Goal: Book appointment/travel/reservation

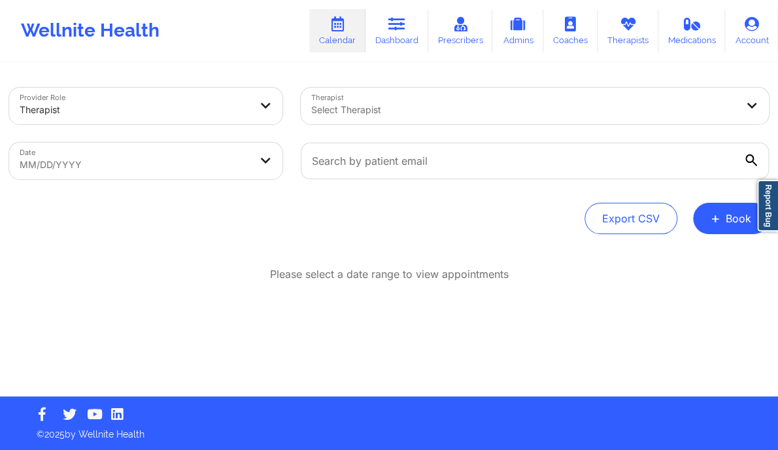
select select "2025-8"
select select "2025-9"
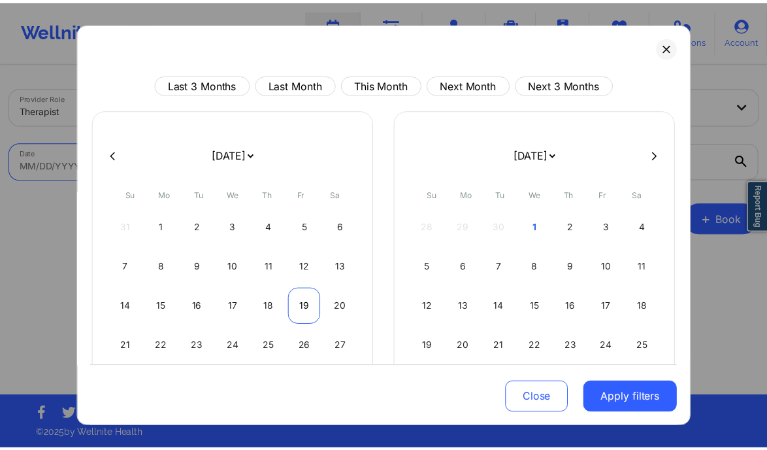
scroll to position [78, 0]
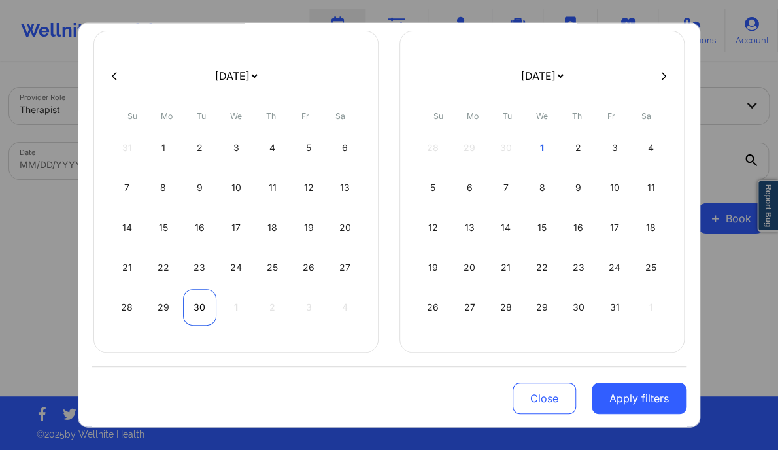
click at [194, 312] on div "30" at bounding box center [199, 307] width 33 height 37
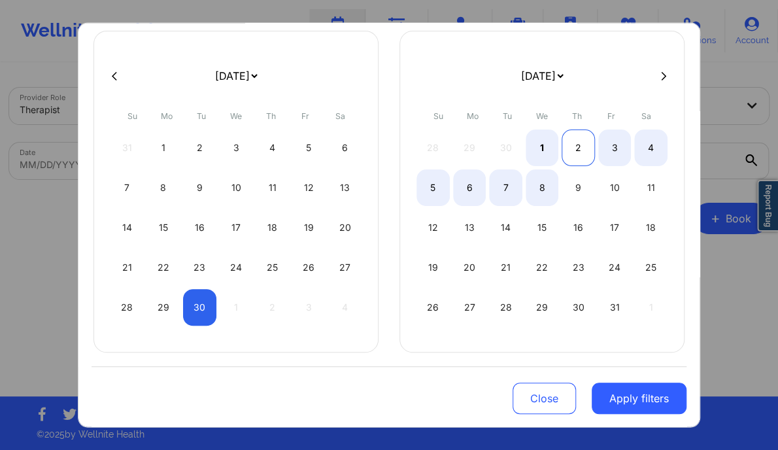
select select "2025-8"
select select "2025-9"
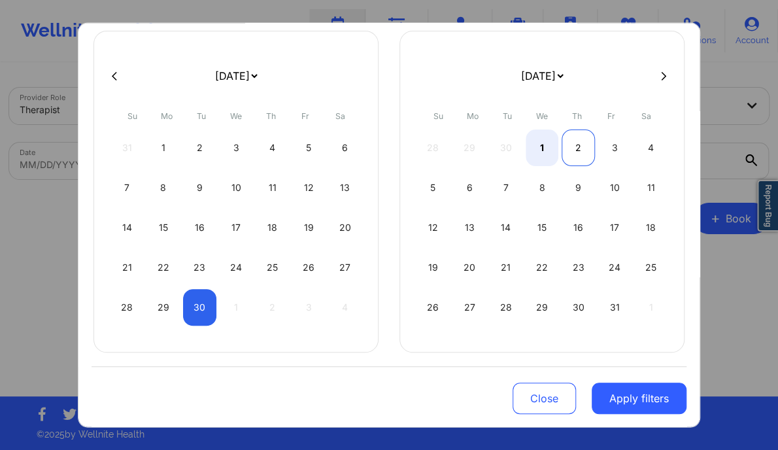
click at [570, 150] on div "2" at bounding box center [577, 147] width 33 height 37
select select "2025-8"
select select "2025-9"
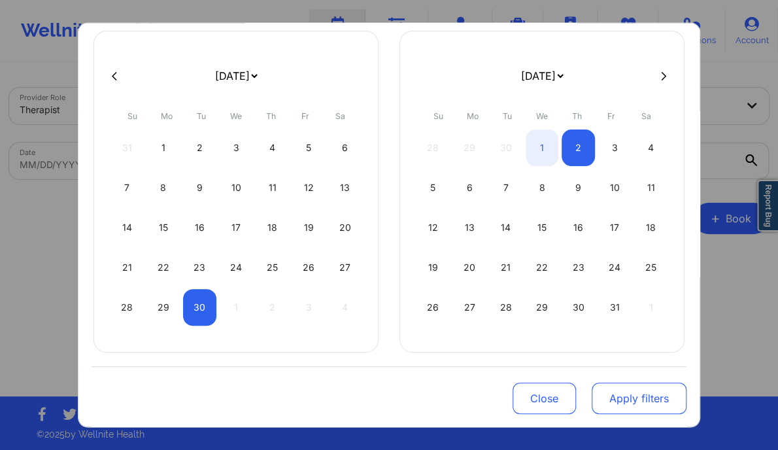
click at [632, 401] on button "Apply filters" at bounding box center [638, 397] width 95 height 31
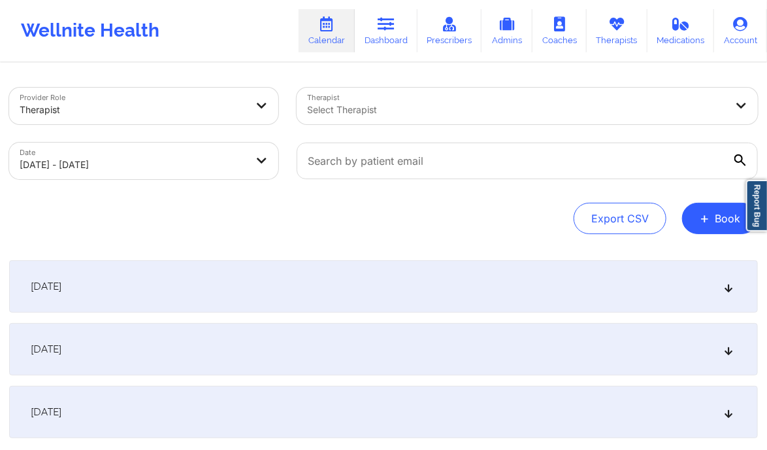
click at [729, 350] on icon at bounding box center [728, 348] width 11 height 9
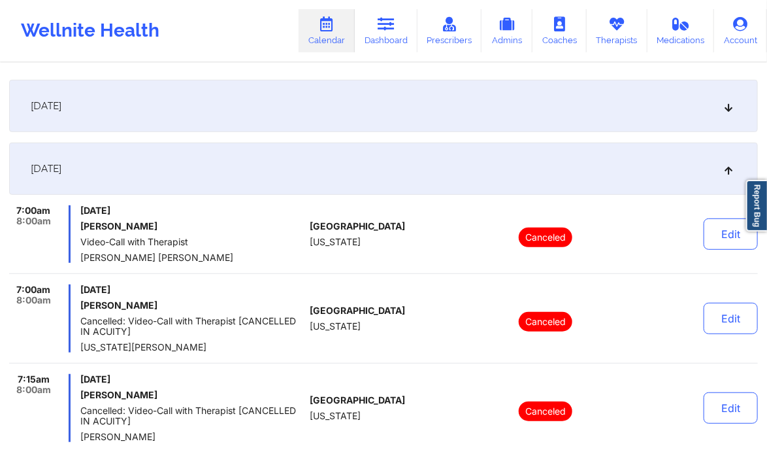
scroll to position [0, 0]
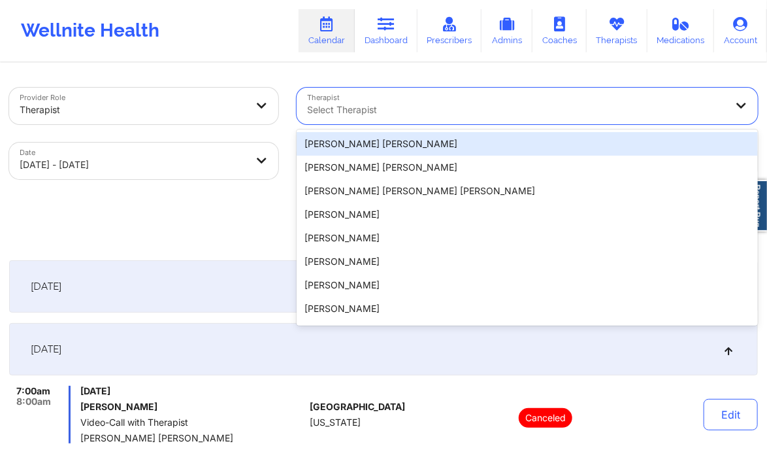
click at [386, 106] on div at bounding box center [516, 110] width 418 height 16
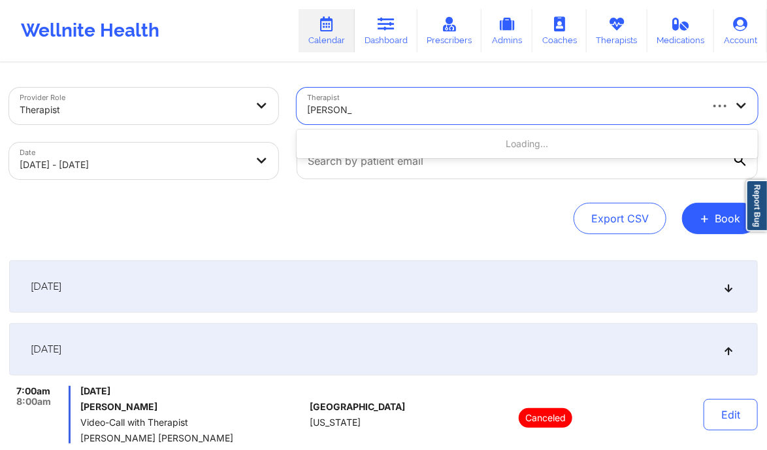
type input "[PERSON_NAME]"
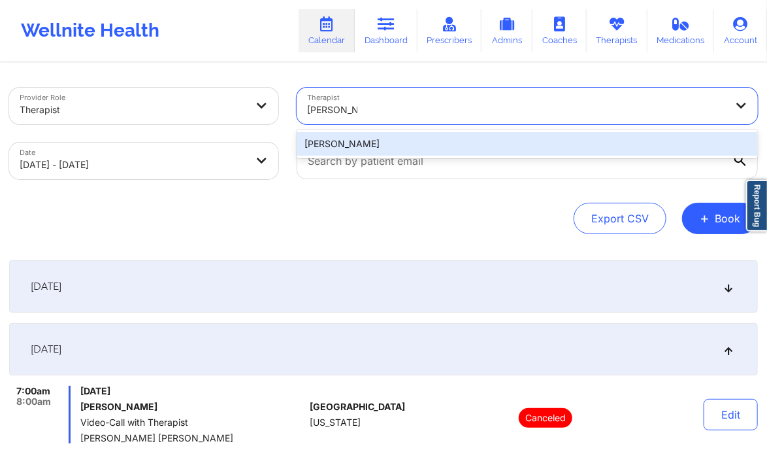
click at [382, 140] on div "[PERSON_NAME]" at bounding box center [527, 144] width 461 height 24
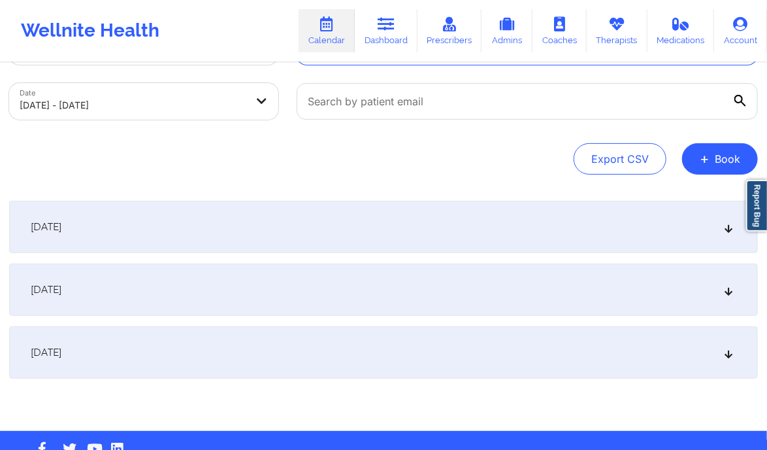
scroll to position [65, 0]
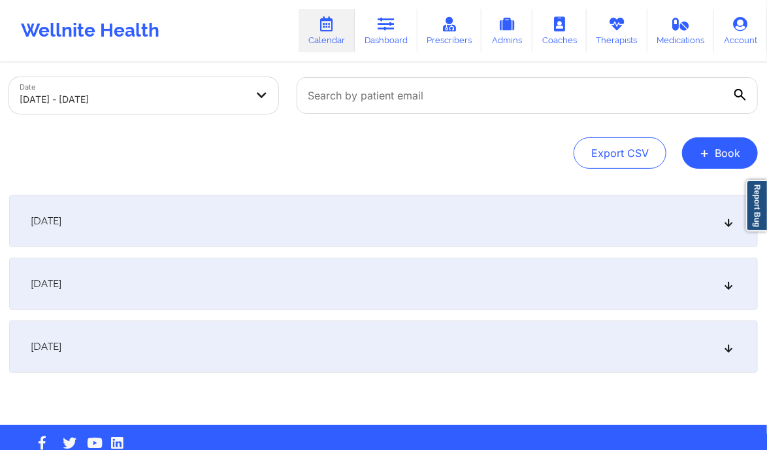
click at [727, 284] on icon at bounding box center [728, 283] width 11 height 9
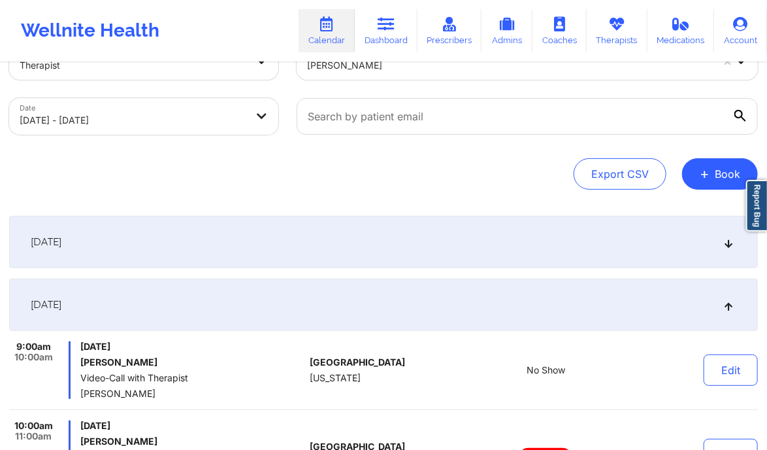
scroll to position [0, 0]
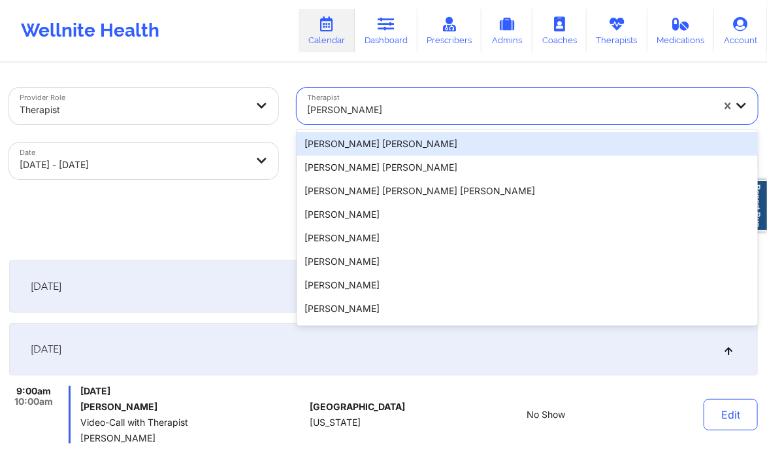
click at [462, 112] on div at bounding box center [509, 110] width 405 height 16
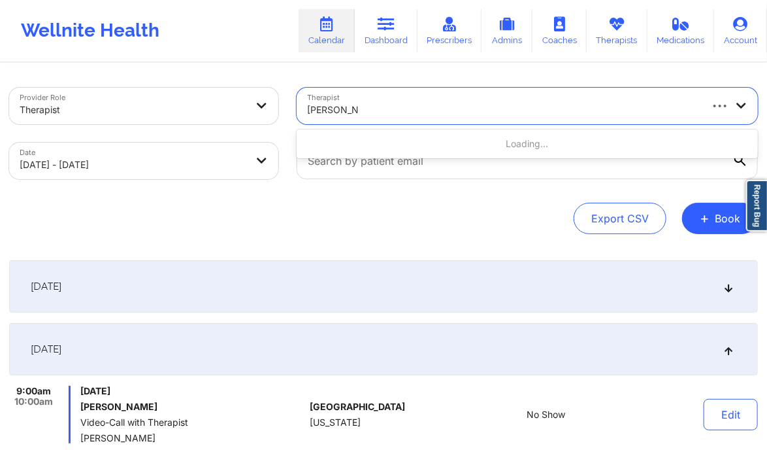
type input "[PERSON_NAME]"
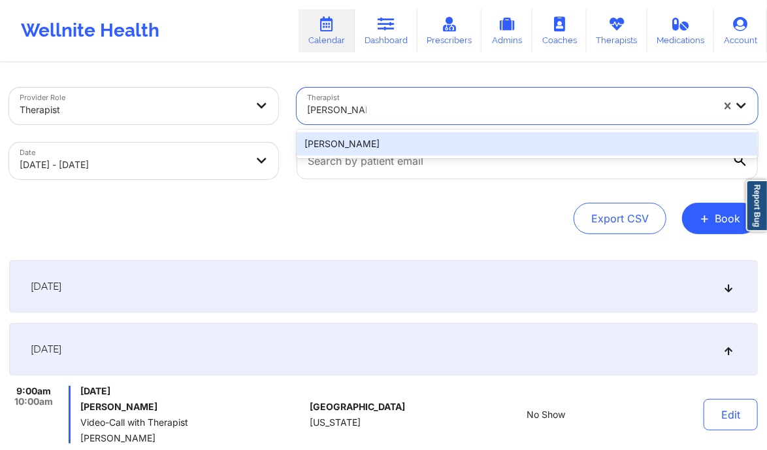
click at [410, 150] on div "[PERSON_NAME]" at bounding box center [527, 144] width 461 height 24
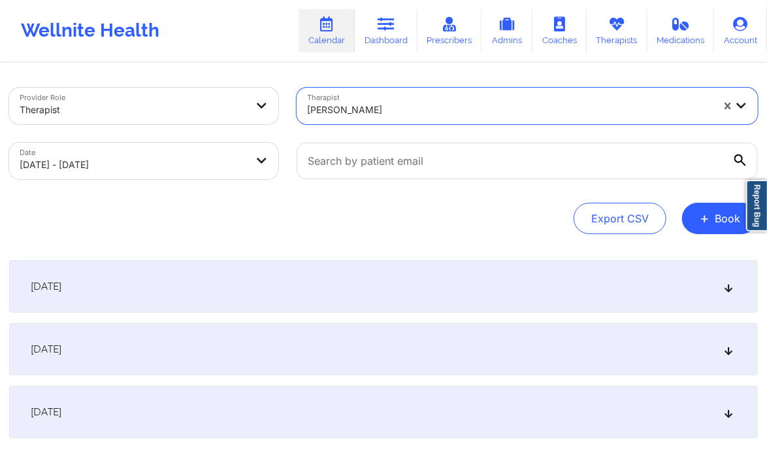
click at [252, 165] on body "Wellnite Health Calendar Dashboard Prescribers Admins Coaches Therapists Medica…" at bounding box center [383, 225] width 767 height 450
select select "2025-8"
select select "2025-9"
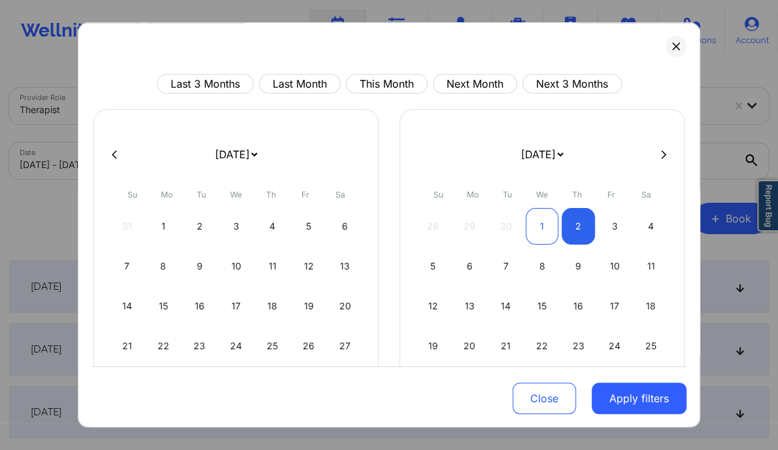
click at [540, 222] on div "1" at bounding box center [541, 226] width 33 height 37
select select "2025-9"
select select "2025-10"
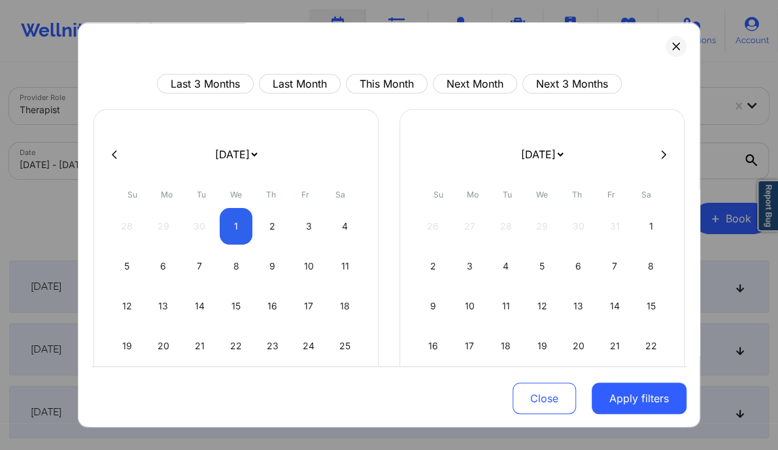
select select "2025-9"
select select "2025-10"
select select "2025-9"
select select "2025-10"
click at [266, 229] on div "2" at bounding box center [271, 226] width 33 height 37
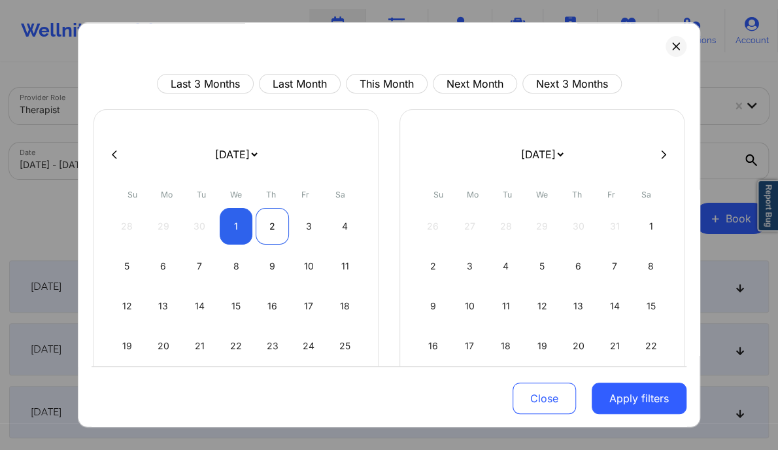
select select "2025-9"
select select "2025-10"
click at [341, 219] on div "4" at bounding box center [344, 226] width 33 height 37
select select "2025-9"
select select "2025-10"
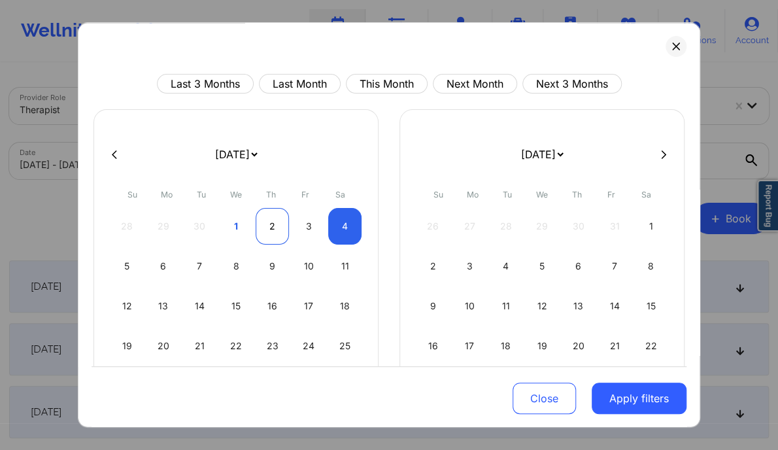
select select "2025-9"
select select "2025-10"
click at [274, 223] on div "2" at bounding box center [271, 226] width 33 height 37
select select "2025-9"
select select "2025-10"
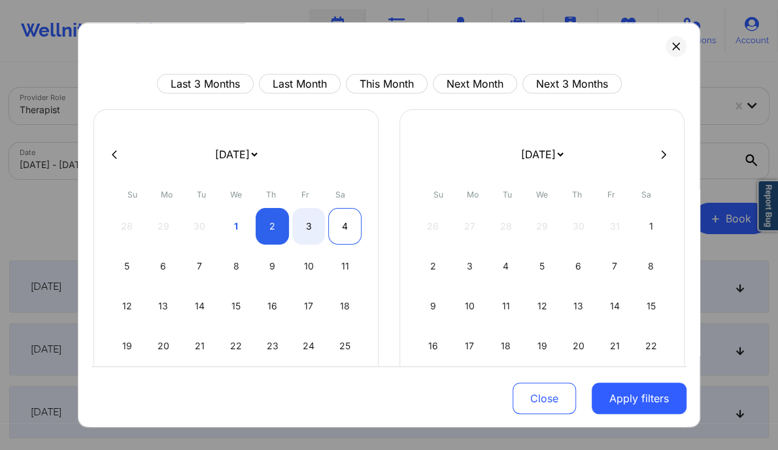
select select "2025-9"
select select "2025-10"
click at [338, 218] on div "4" at bounding box center [344, 226] width 33 height 37
select select "2025-9"
select select "2025-10"
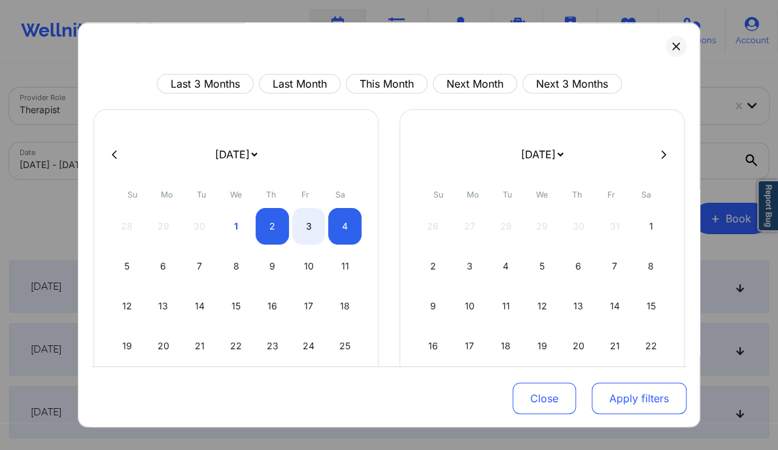
click at [624, 404] on button "Apply filters" at bounding box center [638, 397] width 95 height 31
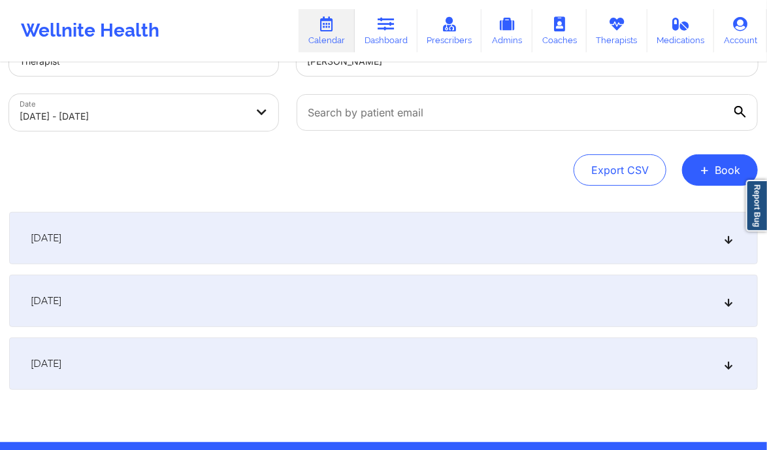
scroll to position [49, 0]
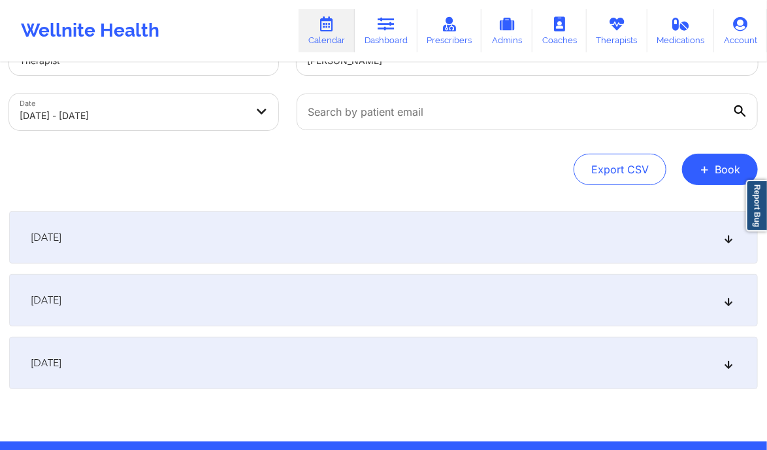
click at [727, 308] on div "[DATE]" at bounding box center [383, 300] width 749 height 52
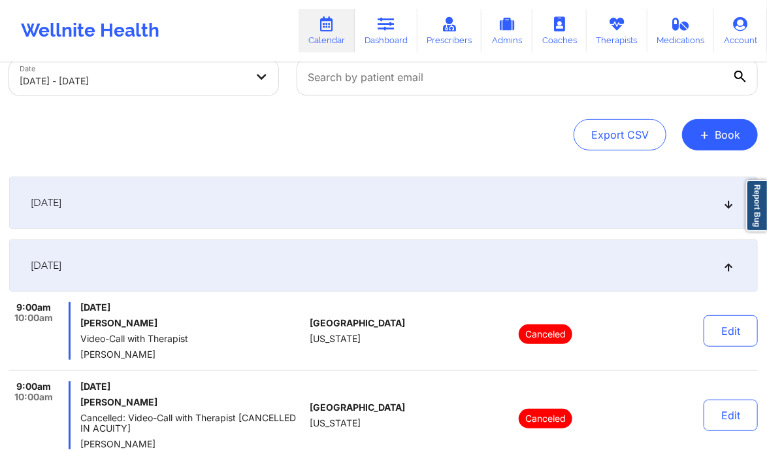
scroll to position [0, 0]
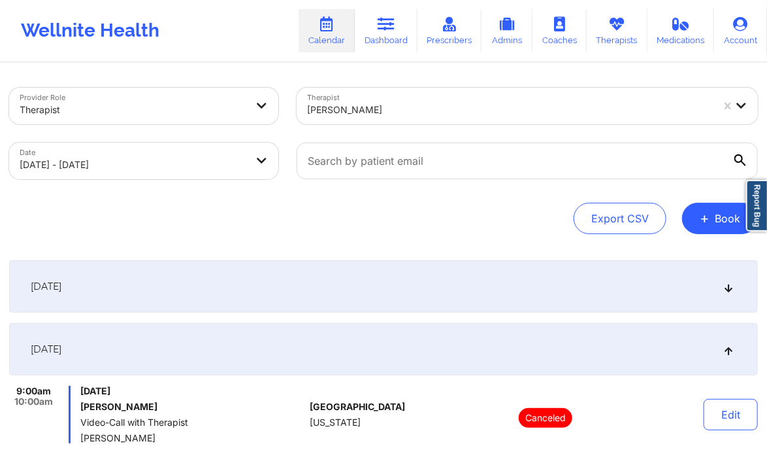
click at [210, 157] on body "Wellnite Health Calendar Dashboard Prescribers Admins Coaches Therapists Medica…" at bounding box center [383, 225] width 767 height 450
select select "2025-9"
select select "2025-10"
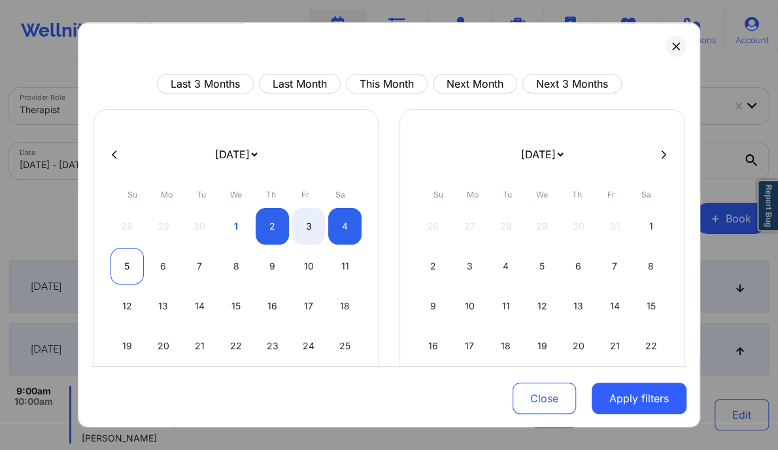
click at [127, 270] on div "5" at bounding box center [126, 266] width 33 height 37
select select "2025-9"
select select "2025-10"
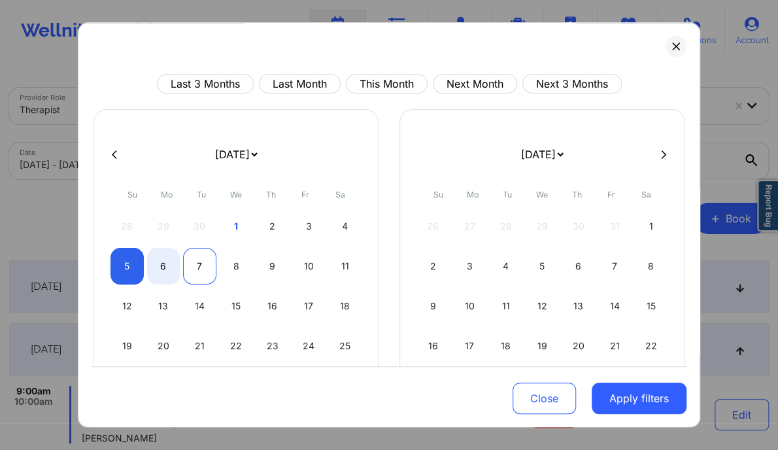
click at [205, 267] on div "7" at bounding box center [199, 266] width 33 height 37
select select "2025-9"
select select "2025-10"
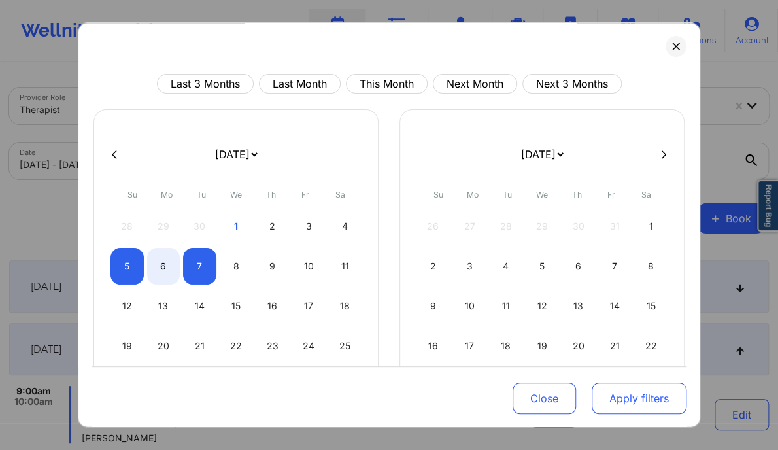
click at [629, 394] on button "Apply filters" at bounding box center [638, 397] width 95 height 31
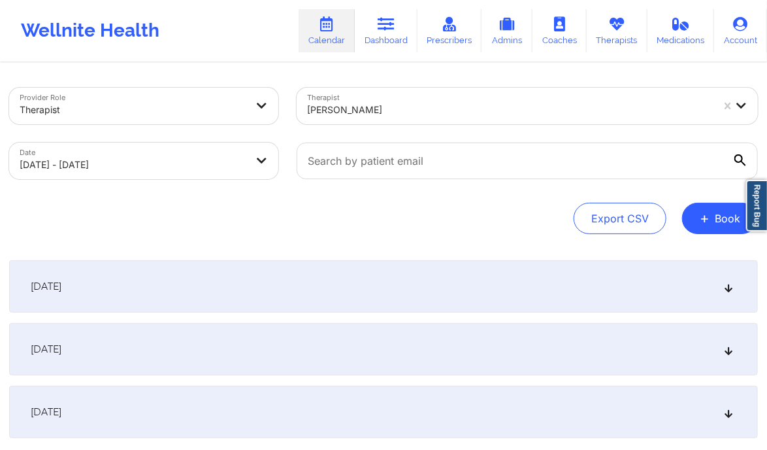
click at [714, 347] on div "[DATE]" at bounding box center [383, 349] width 749 height 52
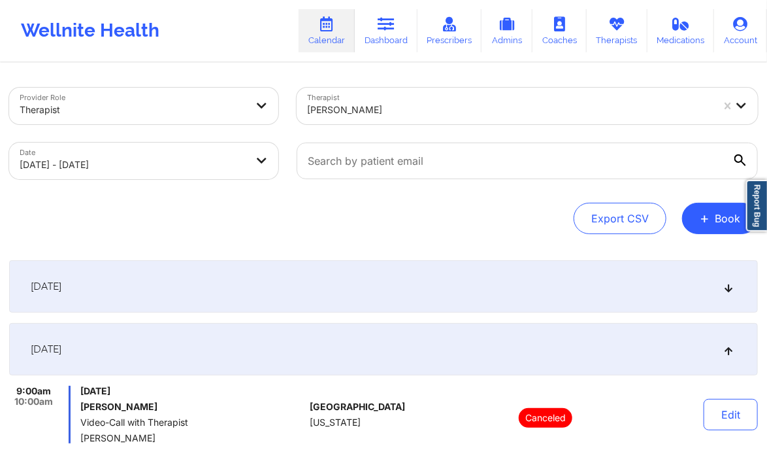
click at [363, 106] on div at bounding box center [509, 110] width 405 height 16
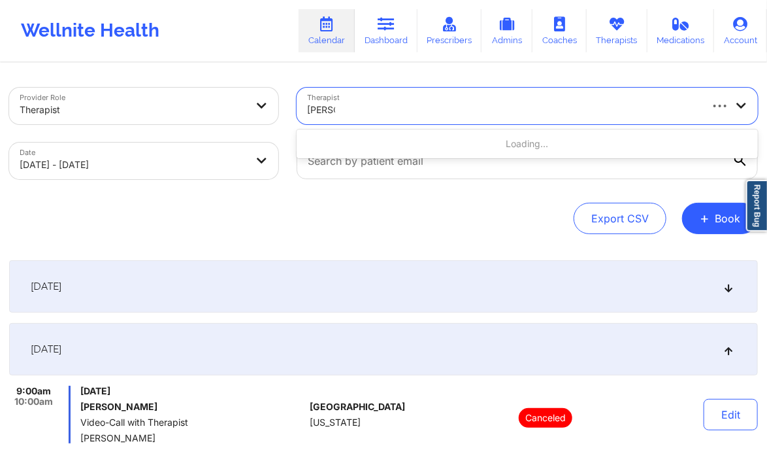
type input "[PERSON_NAME]"
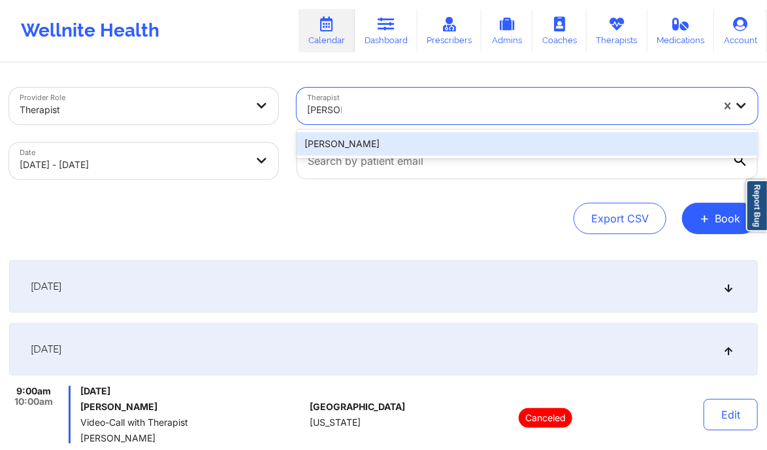
click at [366, 143] on div "[PERSON_NAME]" at bounding box center [527, 144] width 461 height 24
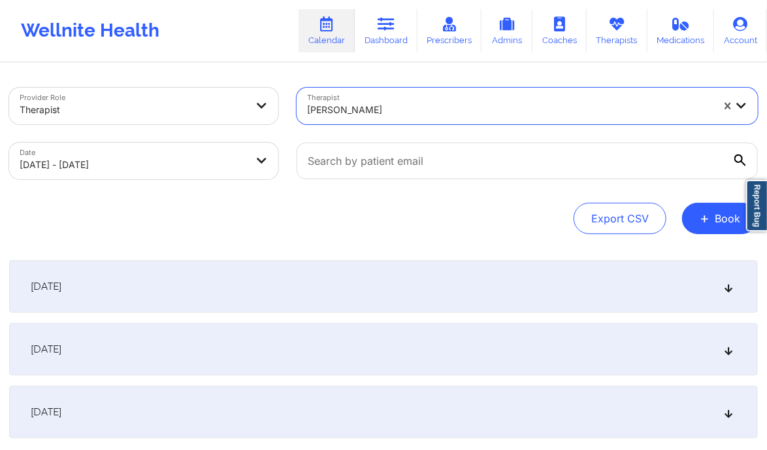
select select "2025-9"
select select "2025-10"
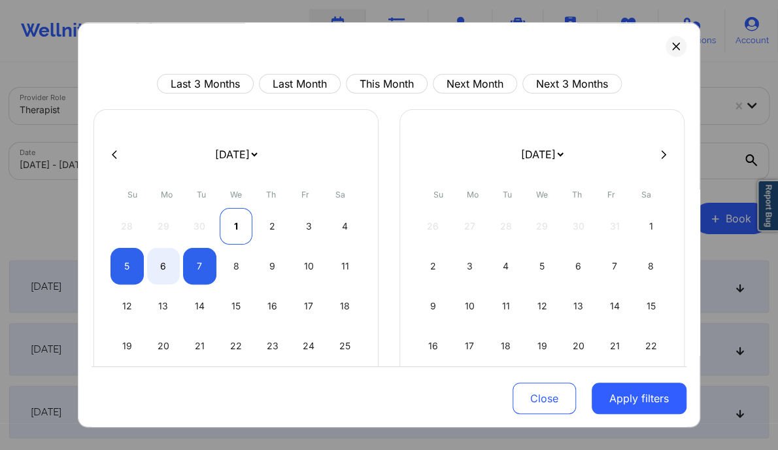
click at [231, 229] on div "1" at bounding box center [236, 226] width 33 height 37
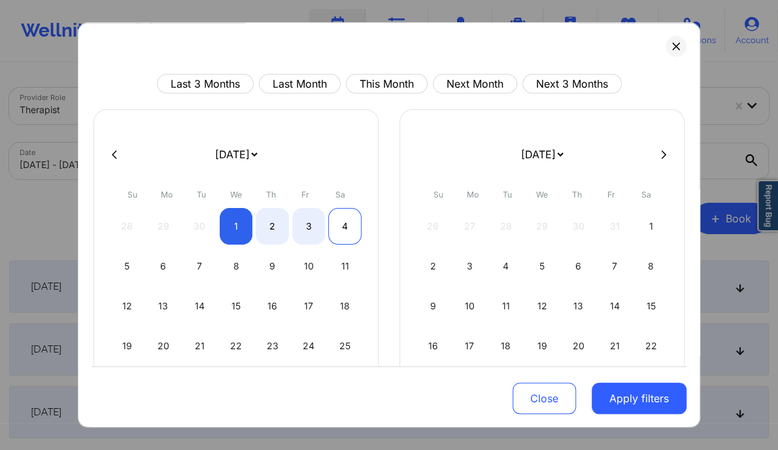
select select "2025-9"
select select "2025-10"
select select "2025-9"
select select "2025-10"
click at [266, 222] on div "2" at bounding box center [271, 226] width 33 height 37
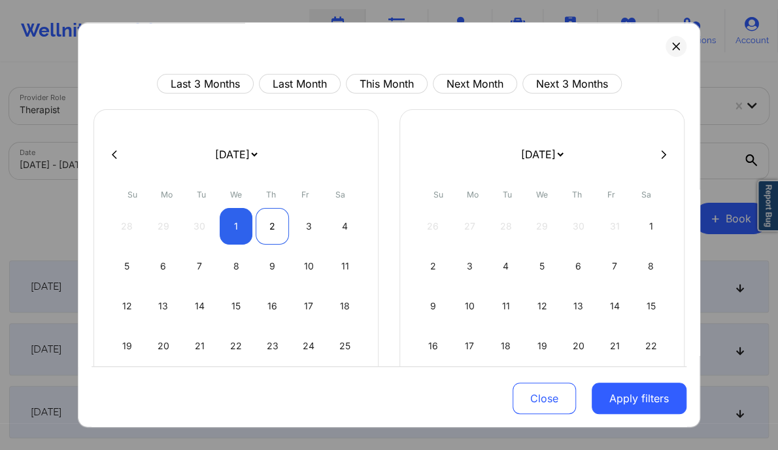
select select "2025-9"
select select "2025-10"
click at [266, 222] on div "2" at bounding box center [271, 226] width 33 height 37
select select "2025-9"
select select "2025-10"
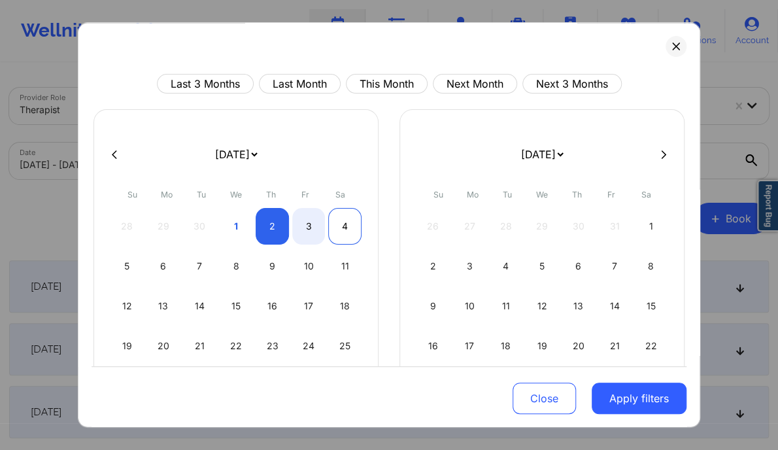
click at [336, 222] on div "4" at bounding box center [344, 226] width 33 height 37
select select "2025-9"
select select "2025-10"
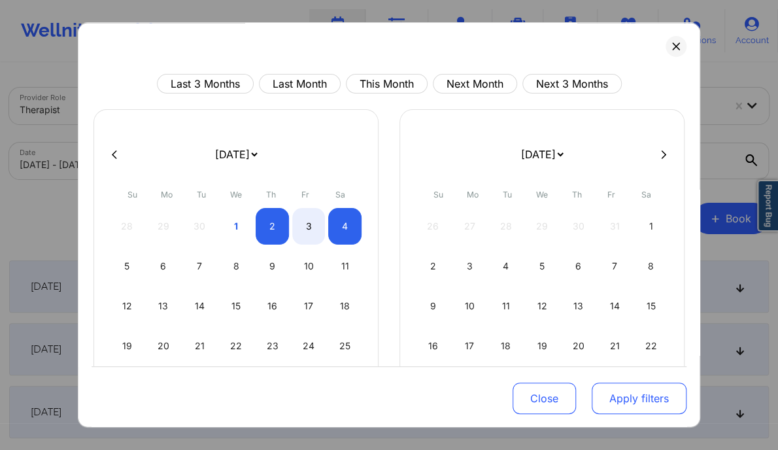
click at [614, 397] on button "Apply filters" at bounding box center [638, 397] width 95 height 31
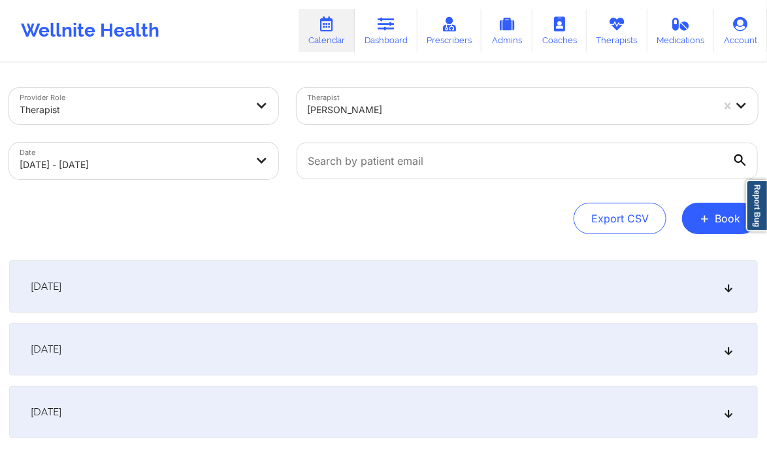
click at [729, 347] on icon at bounding box center [728, 348] width 11 height 9
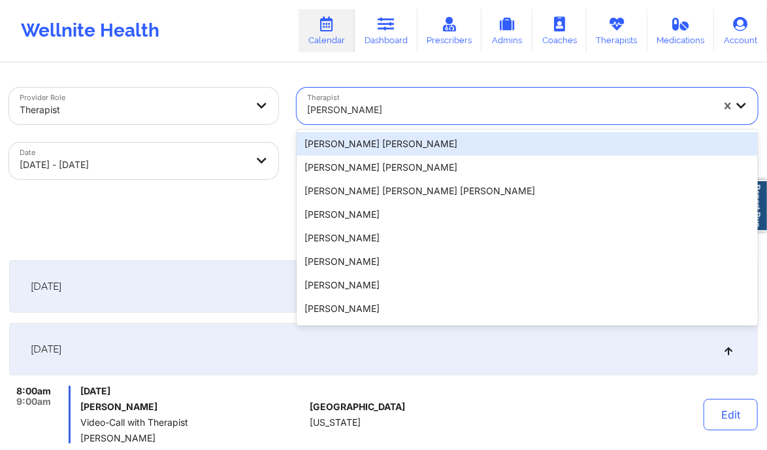
click at [352, 103] on div at bounding box center [509, 110] width 405 height 16
paste input "[PERSON_NAME]"
type input "[PERSON_NAME]"
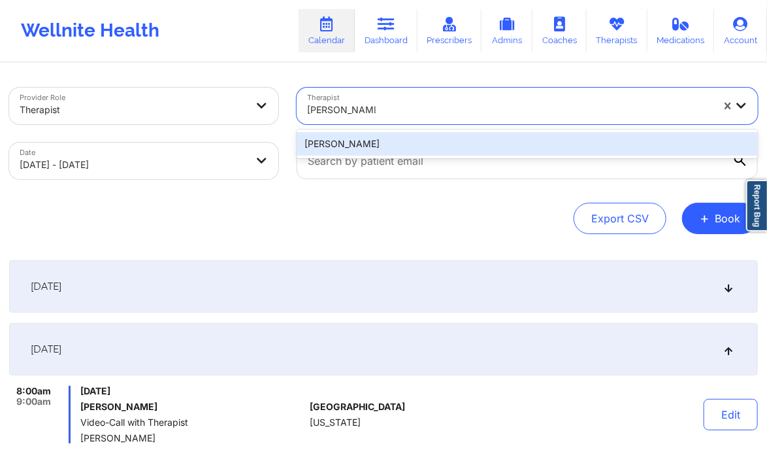
click at [386, 154] on div "[PERSON_NAME]" at bounding box center [527, 144] width 461 height 24
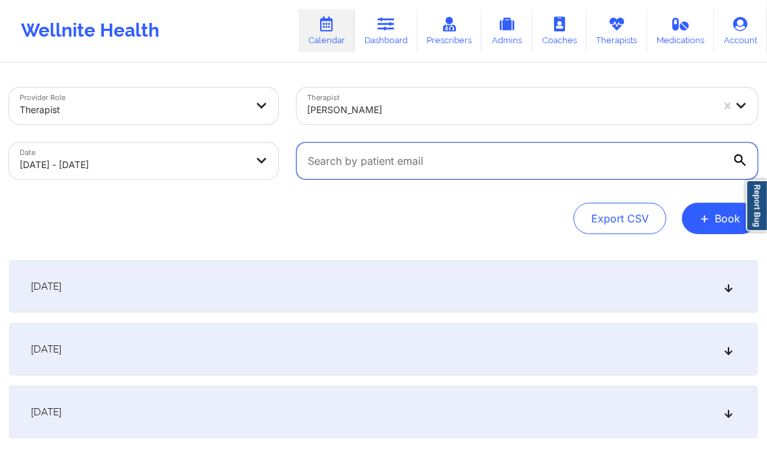
click at [364, 169] on input "text" at bounding box center [527, 160] width 461 height 37
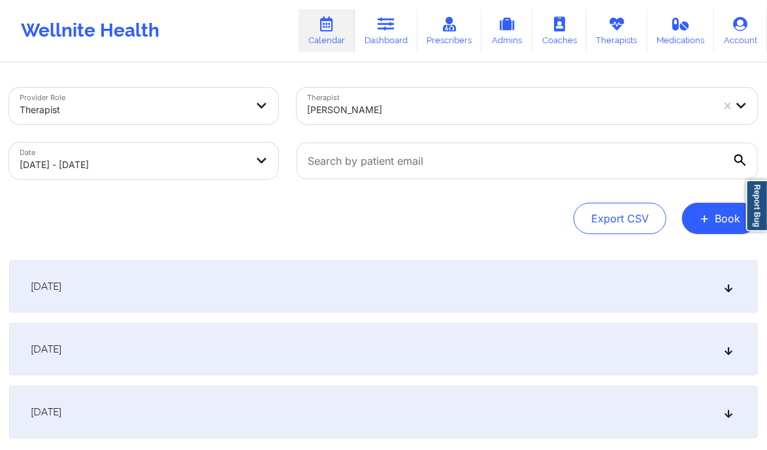
select select "2025-9"
select select "2025-10"
click at [734, 282] on div "[DATE]" at bounding box center [383, 286] width 749 height 52
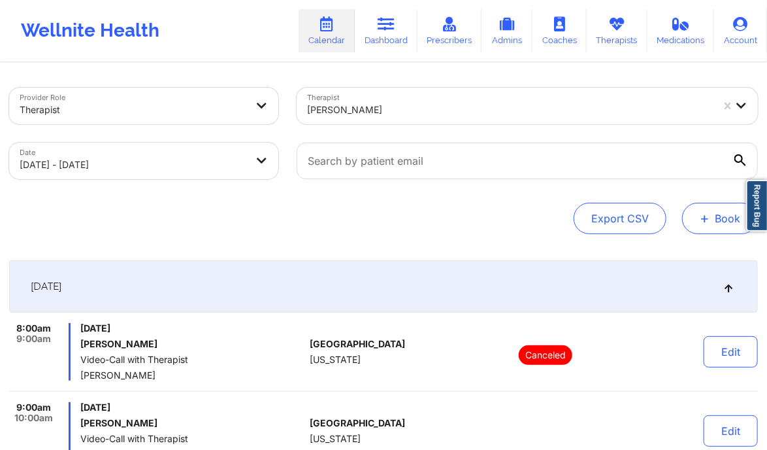
click at [702, 220] on span "+" at bounding box center [705, 217] width 10 height 7
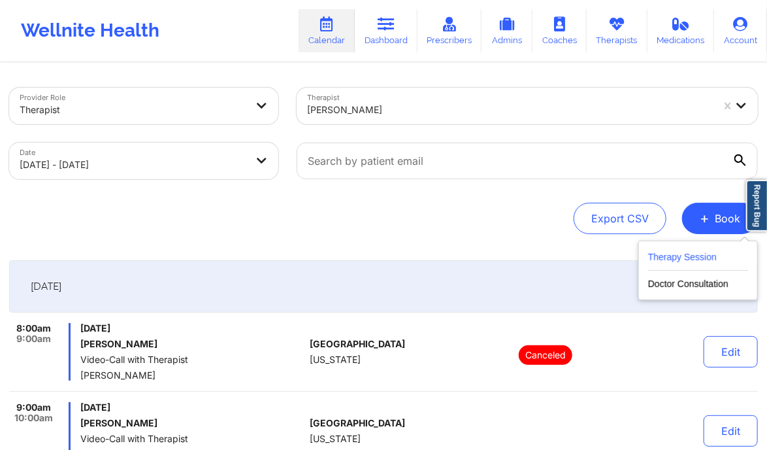
click at [687, 254] on button "Therapy Session" at bounding box center [698, 260] width 100 height 22
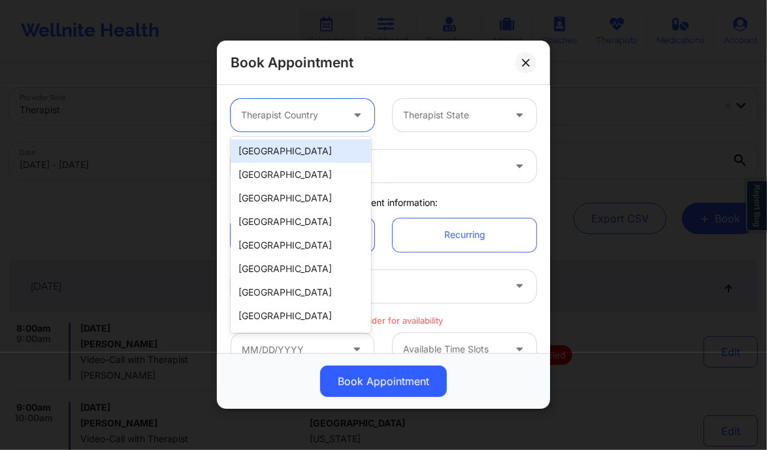
click at [335, 116] on div at bounding box center [291, 116] width 101 height 16
click at [314, 151] on div "[GEOGRAPHIC_DATA]" at bounding box center [301, 151] width 140 height 24
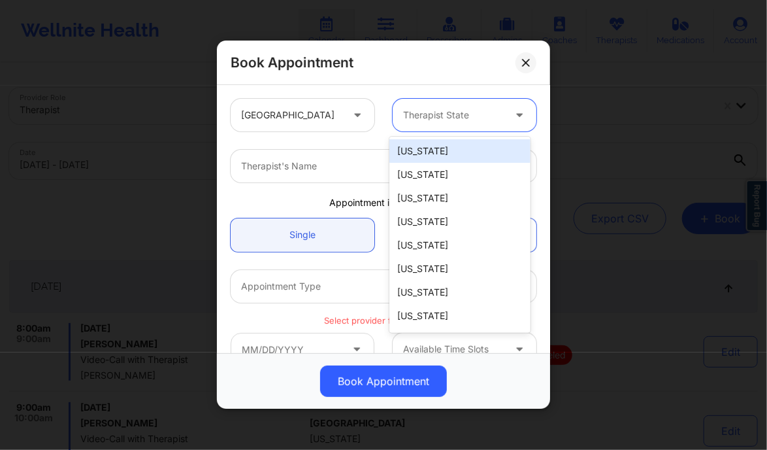
click at [421, 110] on div at bounding box center [453, 116] width 101 height 16
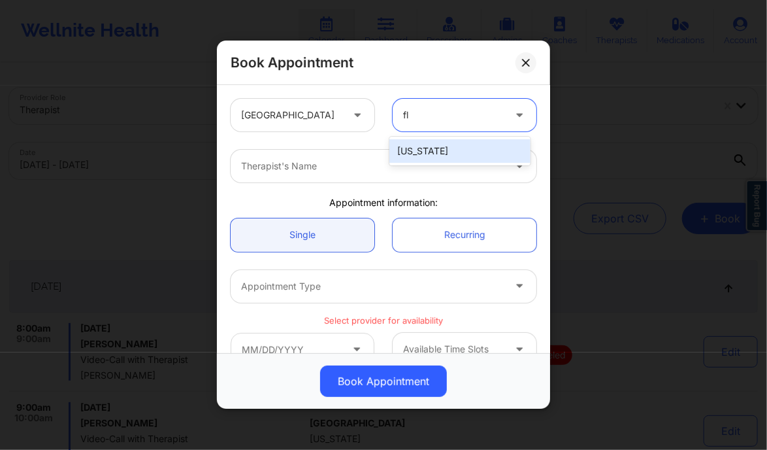
type input "flo"
click at [440, 150] on div "[US_STATE]" at bounding box center [459, 151] width 140 height 24
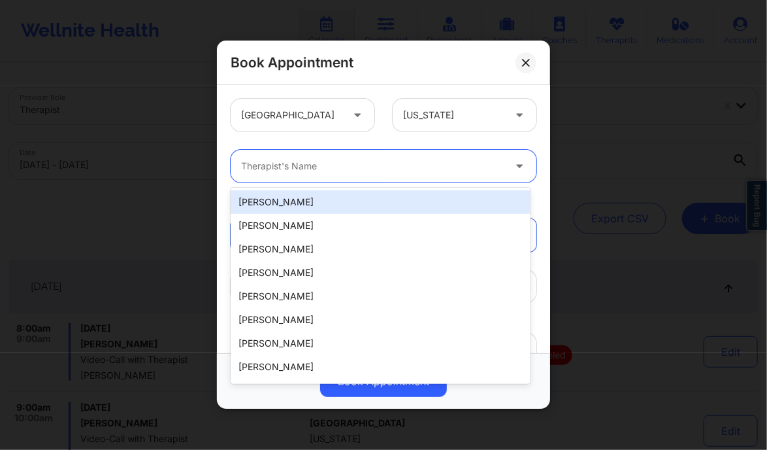
click at [395, 160] on div at bounding box center [372, 167] width 263 height 16
paste input "[PERSON_NAME]"
type input "[PERSON_NAME]"
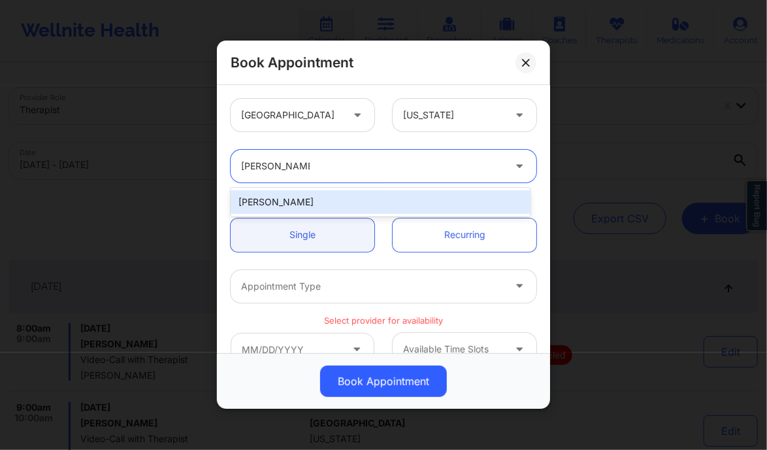
click at [301, 205] on div "[PERSON_NAME]" at bounding box center [380, 202] width 299 height 24
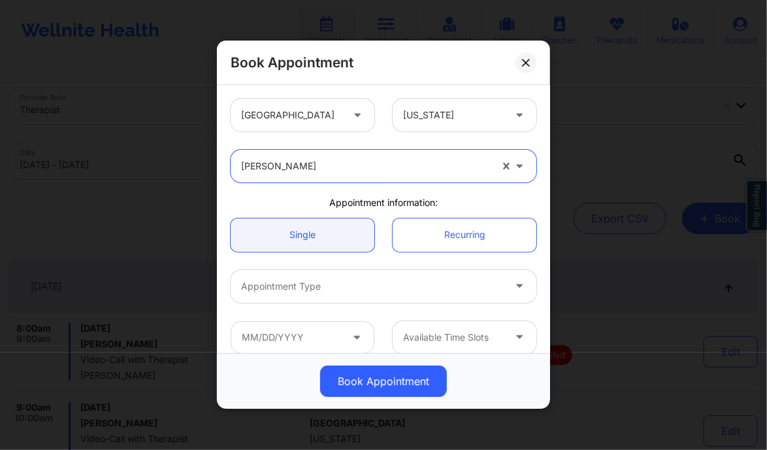
click at [341, 165] on div at bounding box center [366, 167] width 250 height 16
type input "[PERSON_NAME]"
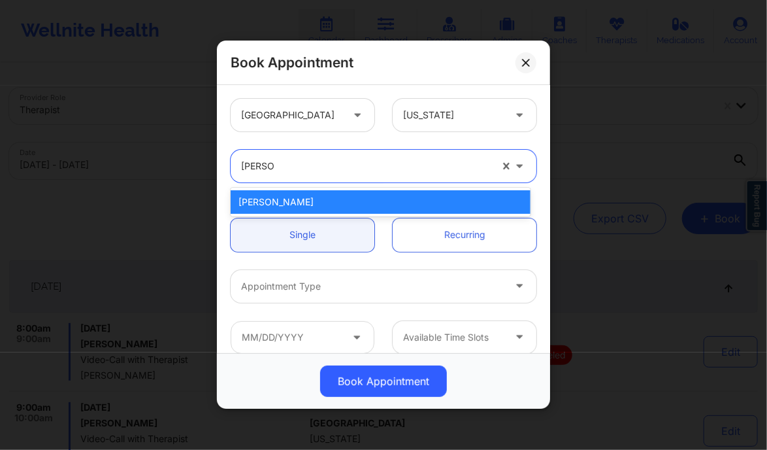
click at [329, 198] on div "[PERSON_NAME]" at bounding box center [380, 202] width 299 height 24
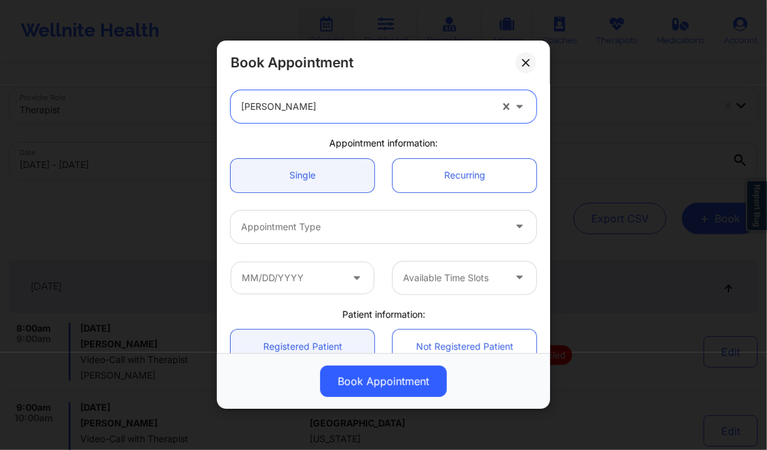
scroll to position [60, 0]
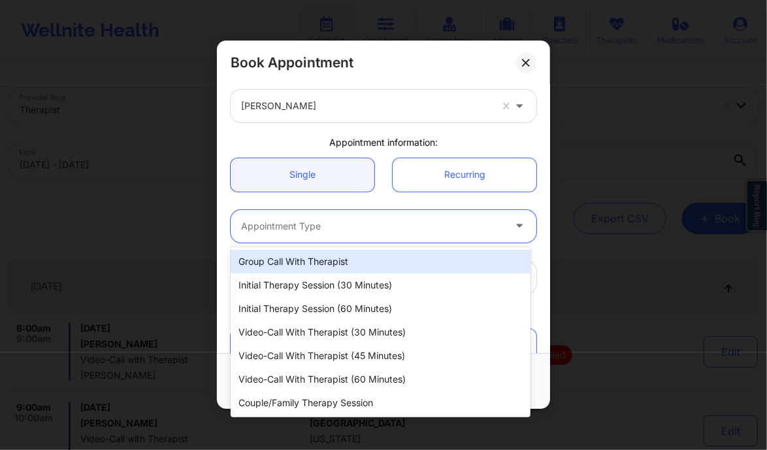
click at [306, 233] on div at bounding box center [372, 226] width 263 height 16
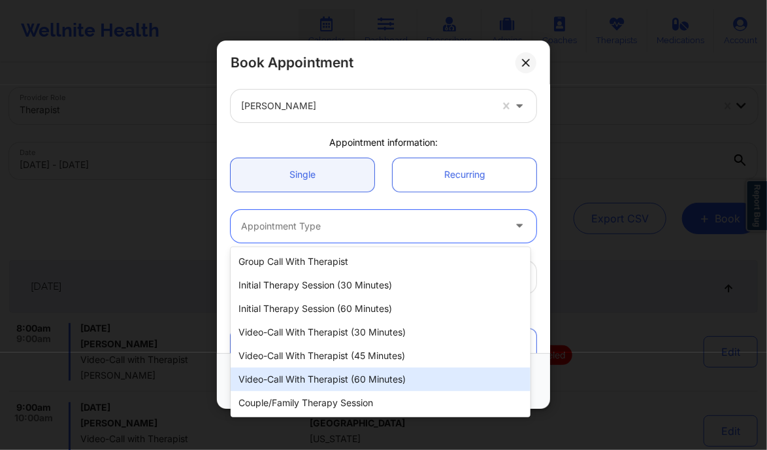
click at [337, 376] on div "Video-Call with Therapist (60 minutes)" at bounding box center [380, 379] width 299 height 24
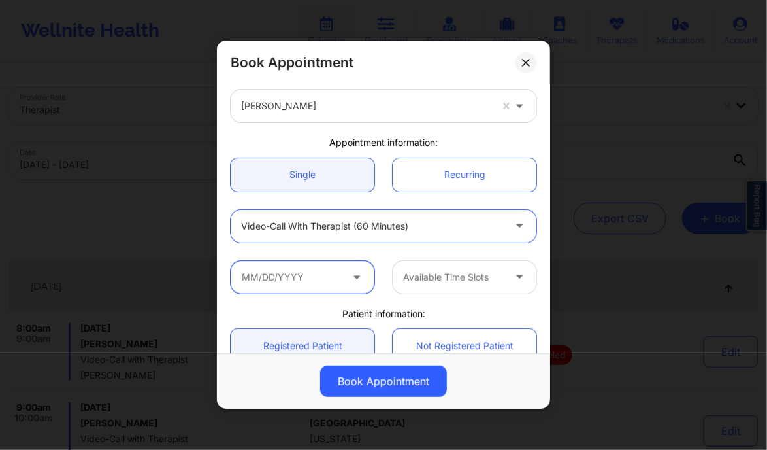
click at [290, 280] on input "text" at bounding box center [303, 277] width 144 height 33
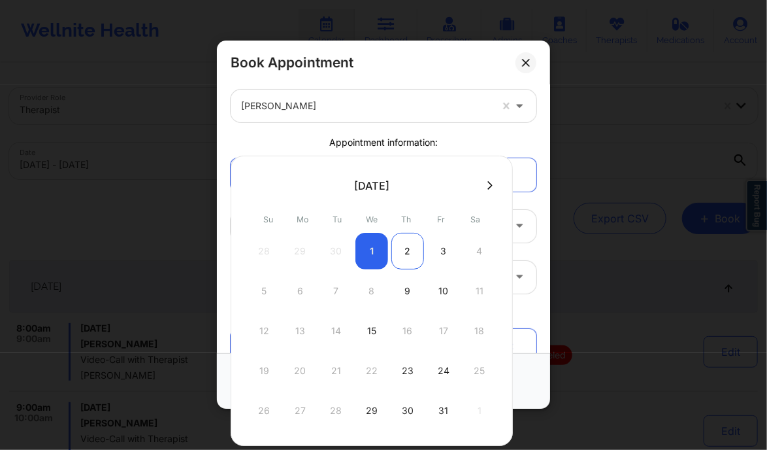
click at [404, 246] on div "2" at bounding box center [407, 251] width 33 height 37
type input "[DATE]"
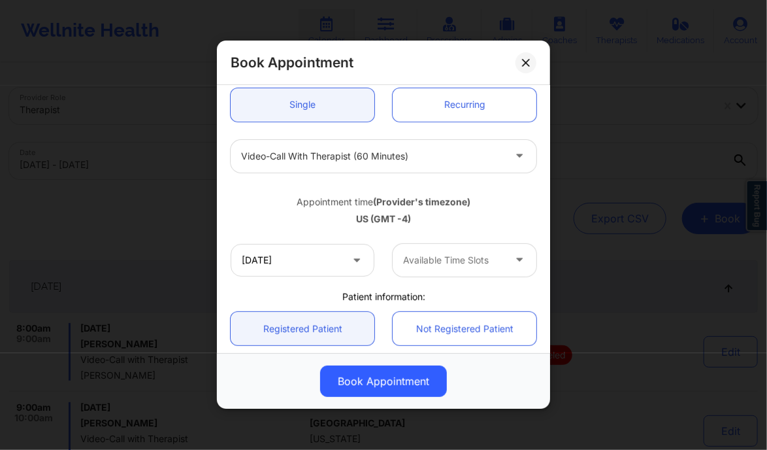
scroll to position [133, 0]
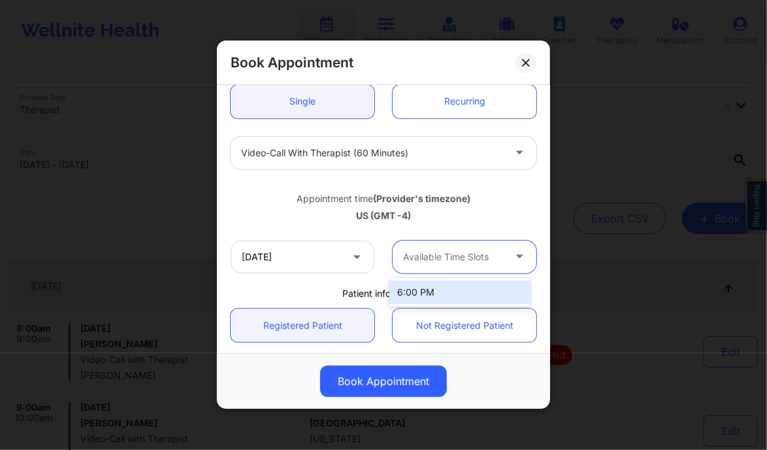
click at [442, 257] on div at bounding box center [453, 257] width 101 height 16
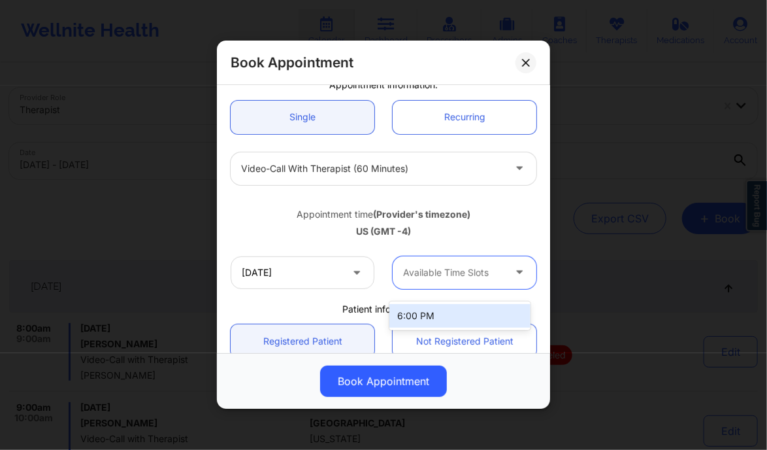
scroll to position [107, 0]
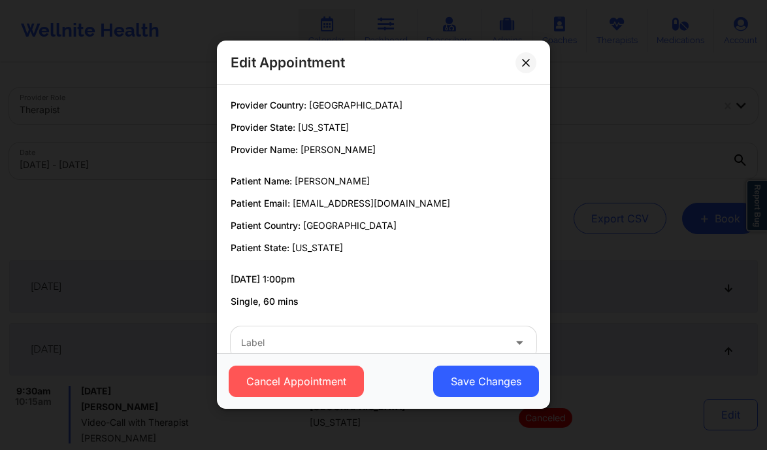
click at [529, 60] on icon at bounding box center [526, 63] width 8 height 8
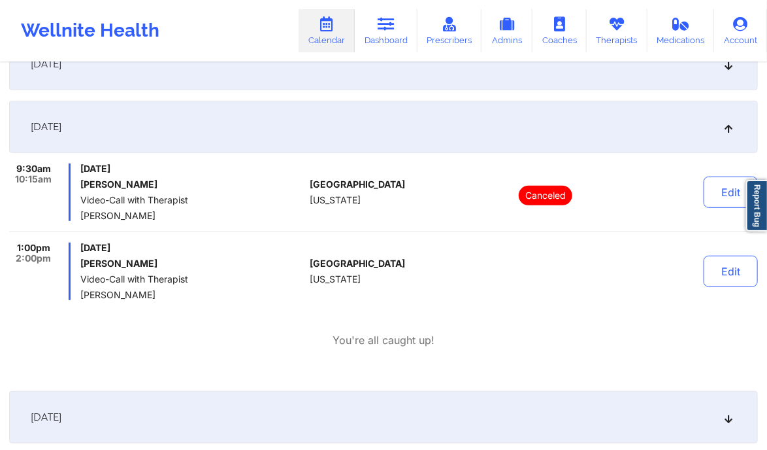
scroll to position [222, 0]
click at [395, 27] on icon at bounding box center [386, 24] width 17 height 14
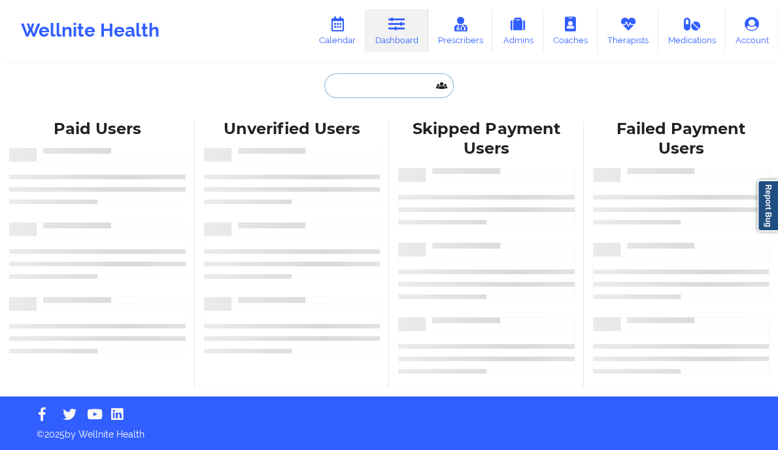
click at [360, 87] on input "text" at bounding box center [388, 85] width 129 height 25
paste input "[PERSON_NAME] [PERSON_NAME]"
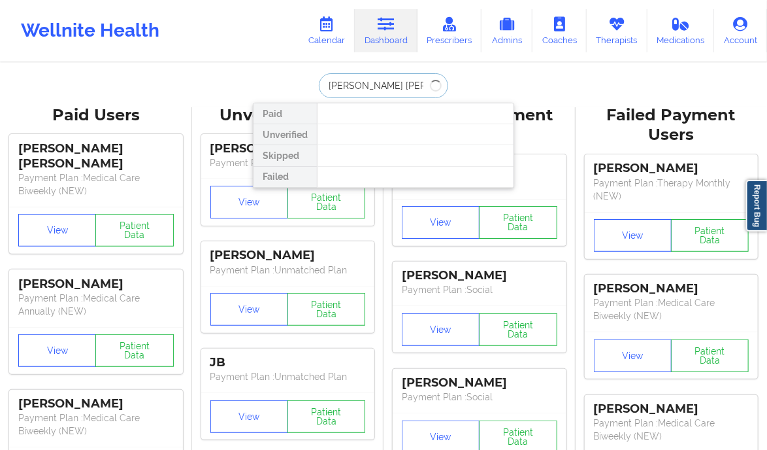
type input "[PERSON_NAME] [PERSON_NAME]"
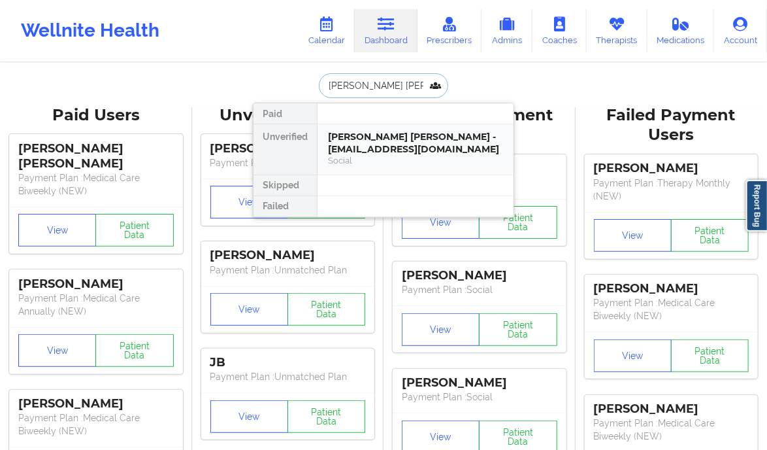
click at [459, 140] on div "Jessica Moreno Shelley - jessicalm03@yahoo.com" at bounding box center [415, 143] width 175 height 24
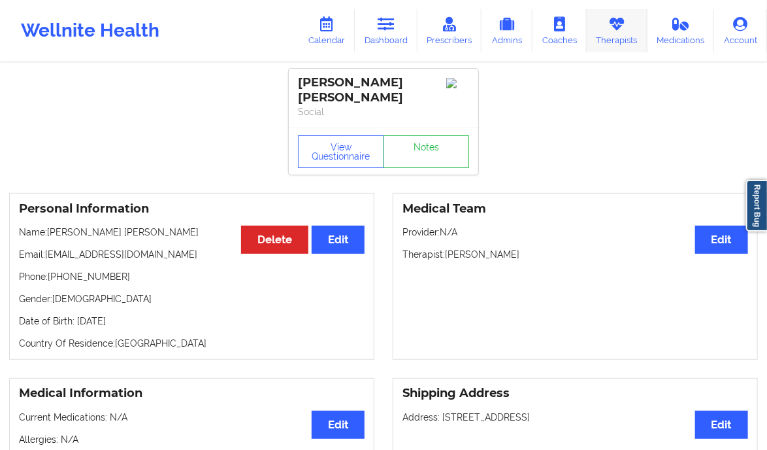
click at [614, 25] on icon at bounding box center [616, 24] width 17 height 14
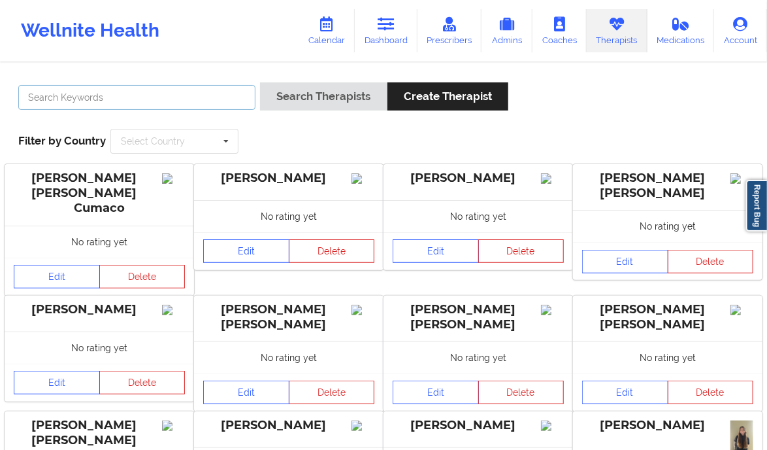
click at [202, 99] on input "text" at bounding box center [136, 97] width 237 height 25
paste input "[PERSON_NAME]"
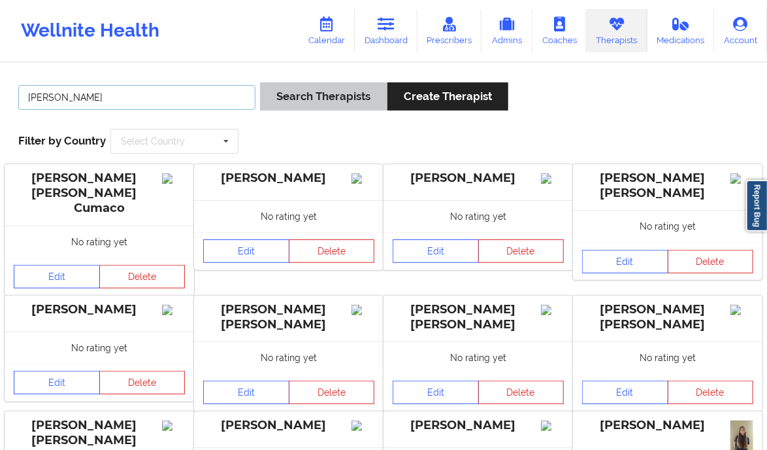
type input "[PERSON_NAME]"
click at [298, 103] on button "Search Therapists" at bounding box center [323, 96] width 127 height 28
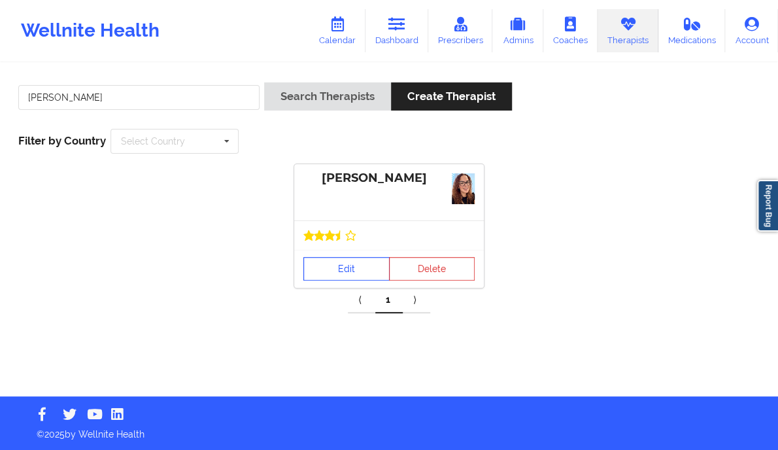
click at [336, 261] on link "Edit" at bounding box center [346, 269] width 86 height 24
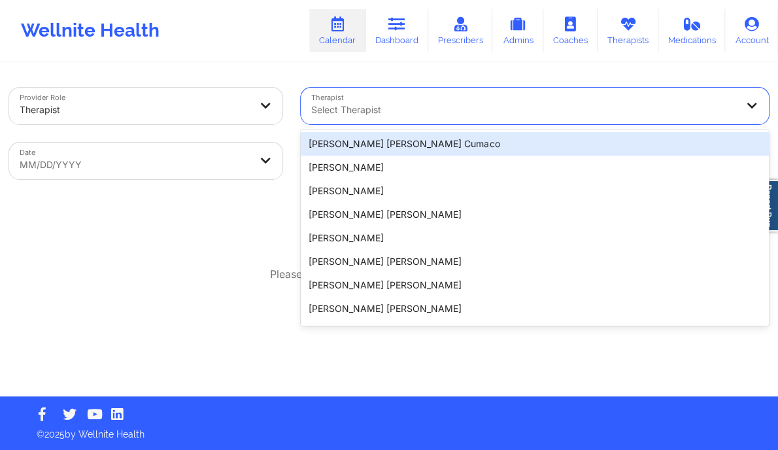
click at [388, 110] on div at bounding box center [523, 110] width 425 height 16
paste input "[PERSON_NAME]"
type input "[PERSON_NAME]"
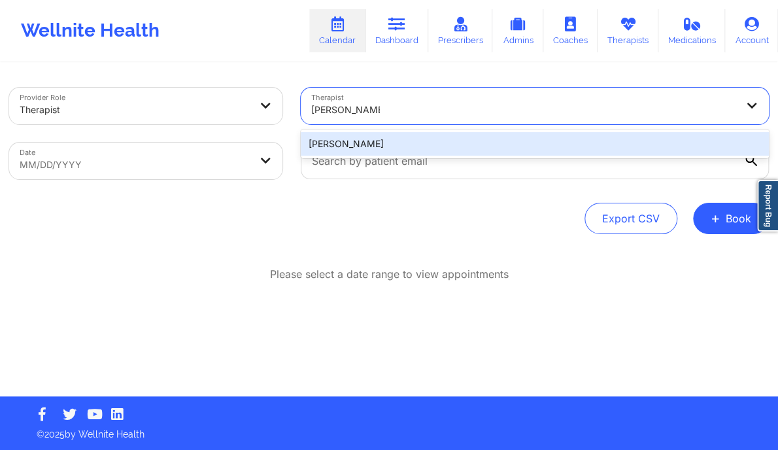
click at [377, 147] on div "[PERSON_NAME]" at bounding box center [535, 144] width 468 height 24
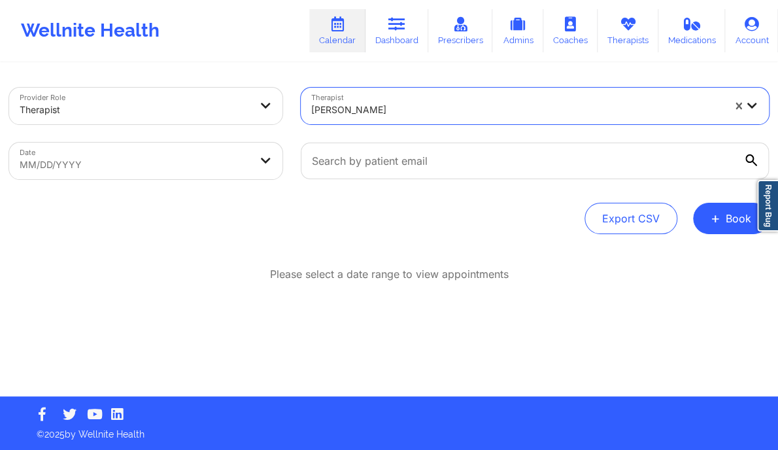
select select "2025-8"
select select "2025-9"
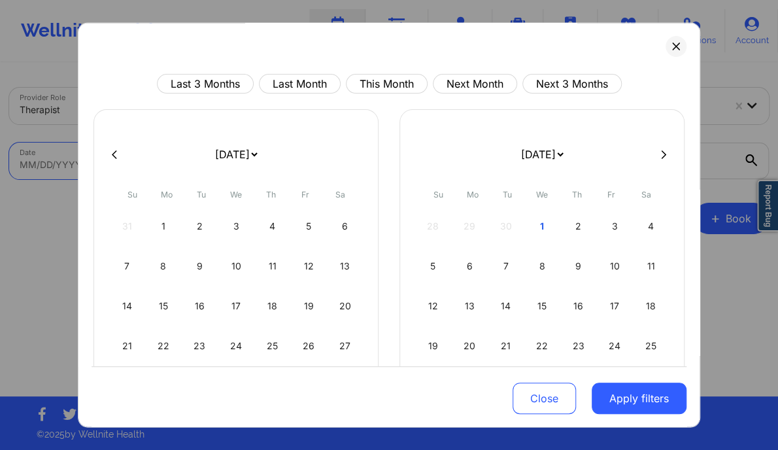
click at [242, 168] on body "Wellnite Health Calendar Dashboard Prescribers Admins Coaches Therapists Medica…" at bounding box center [389, 225] width 778 height 450
click at [572, 224] on div "2" at bounding box center [577, 226] width 33 height 37
select select "2025-9"
select select "2025-10"
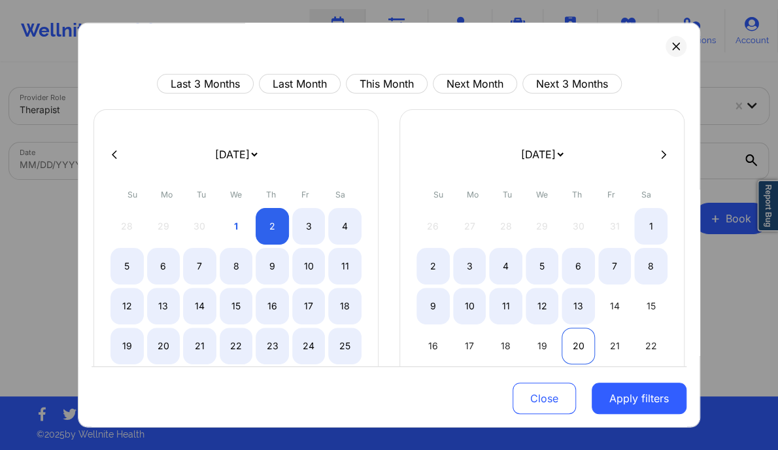
select select "2025-9"
select select "2025-10"
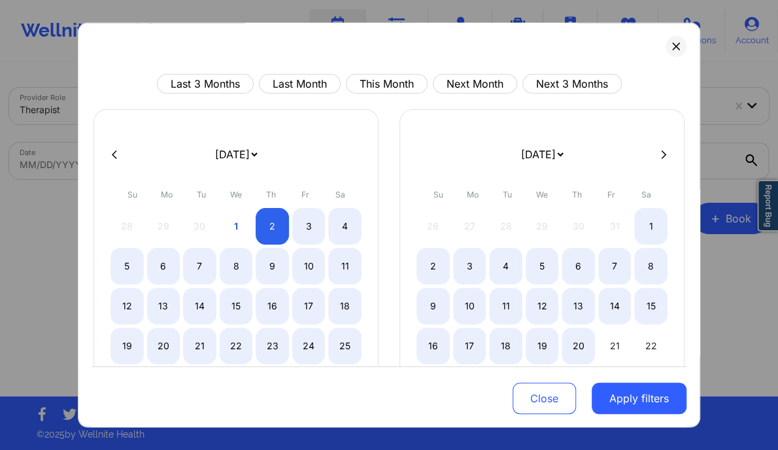
select select "2025-9"
select select "2025-10"
select select "2025-9"
select select "2025-10"
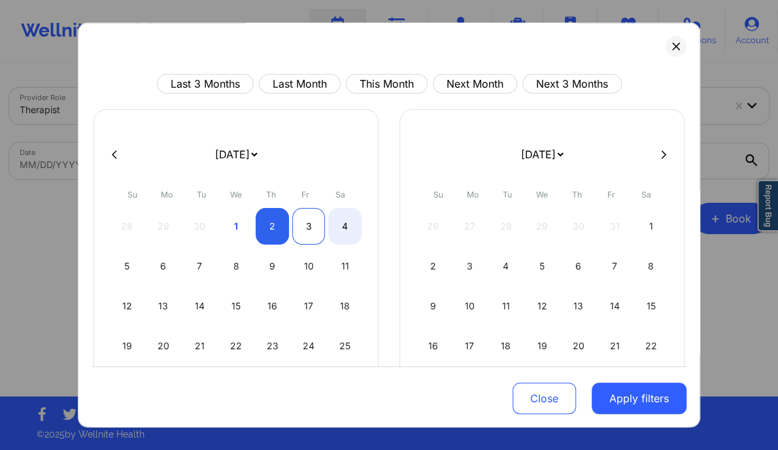
select select "2025-9"
select select "2025-10"
click at [295, 216] on div "3" at bounding box center [308, 226] width 33 height 37
select select "2025-9"
select select "2025-10"
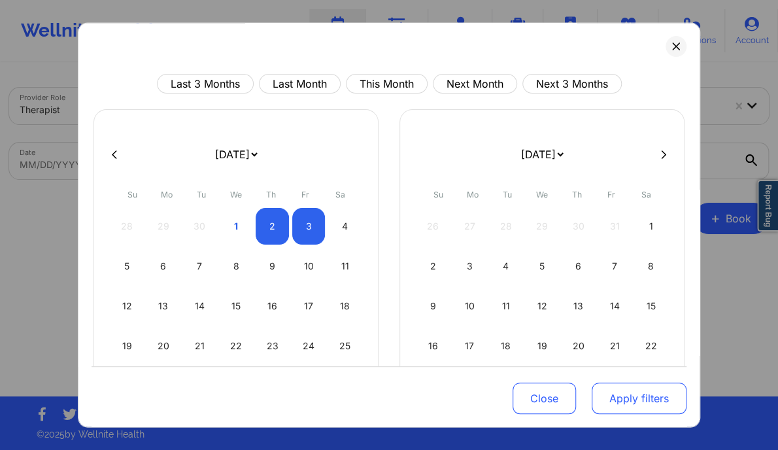
click at [617, 408] on button "Apply filters" at bounding box center [638, 397] width 95 height 31
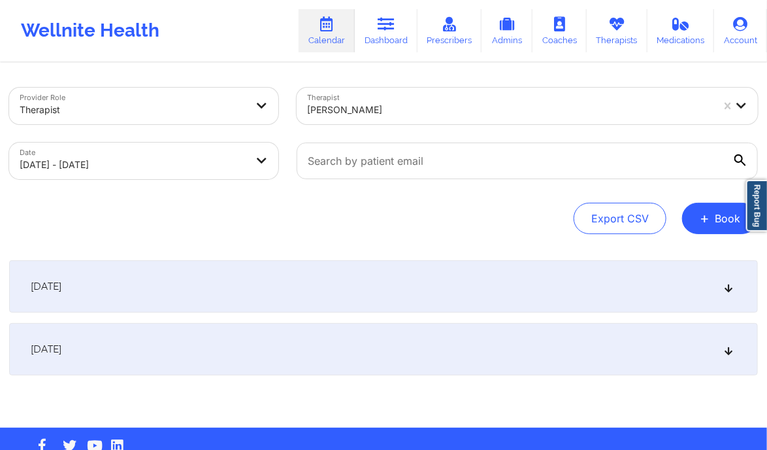
click at [476, 301] on div "[DATE]" at bounding box center [383, 286] width 749 height 52
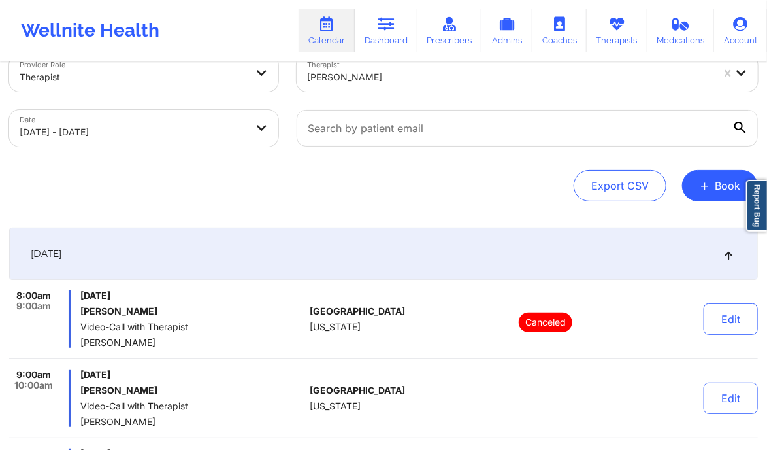
scroll to position [24, 0]
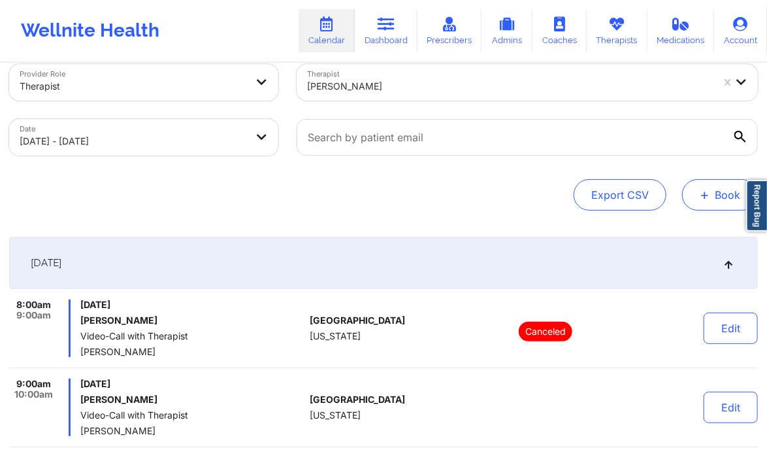
click at [710, 199] on button "+ Book" at bounding box center [720, 194] width 76 height 31
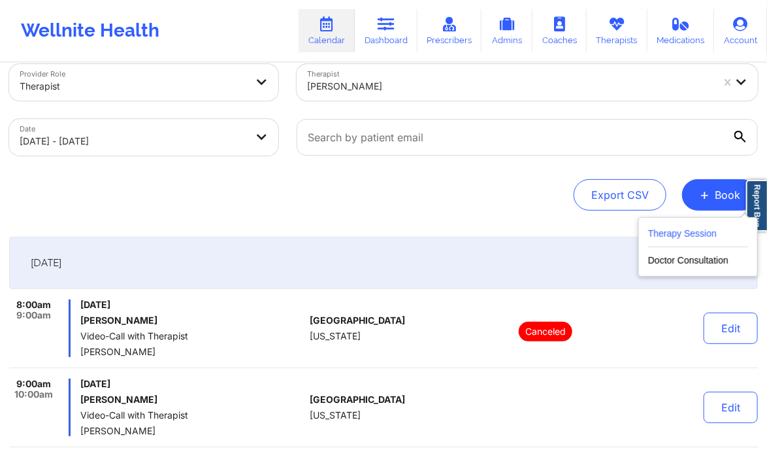
click at [661, 232] on button "Therapy Session" at bounding box center [698, 236] width 100 height 22
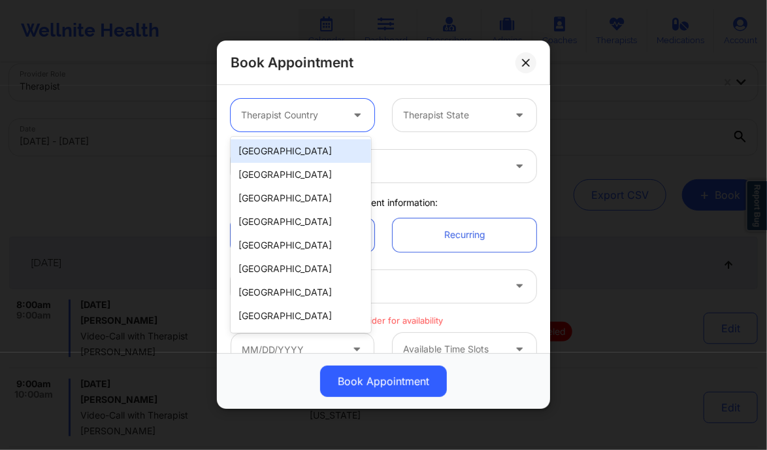
click at [332, 114] on div at bounding box center [291, 116] width 101 height 16
click at [303, 156] on div "[GEOGRAPHIC_DATA]" at bounding box center [301, 151] width 140 height 24
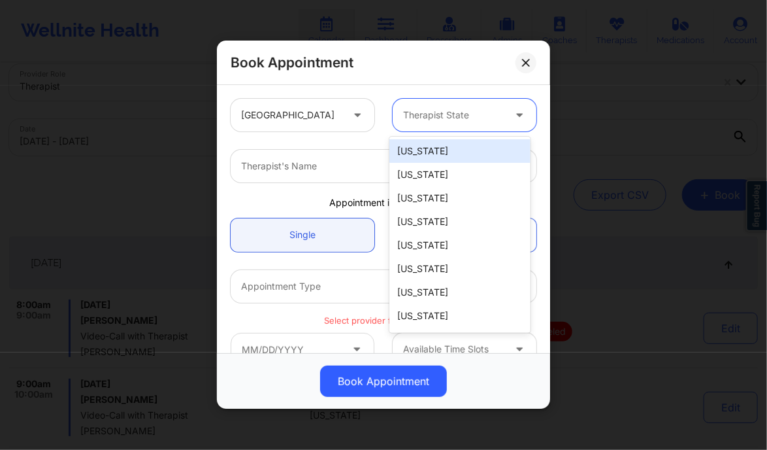
click at [434, 105] on div "Therapist State" at bounding box center [449, 115] width 112 height 33
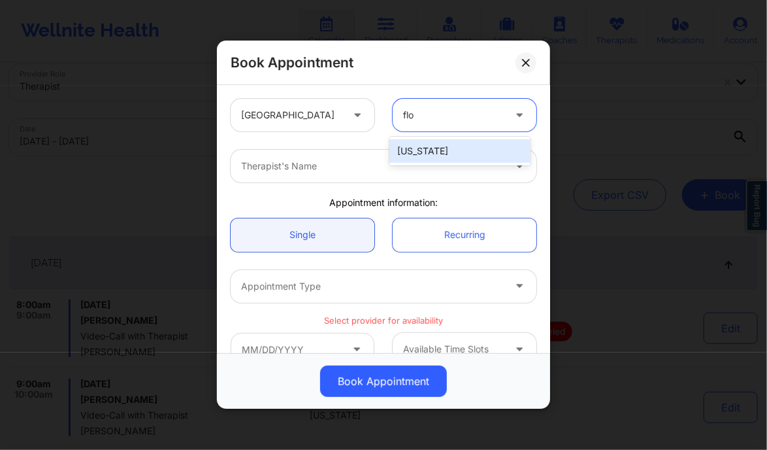
type input "flor"
click at [417, 146] on div "[US_STATE]" at bounding box center [459, 151] width 140 height 24
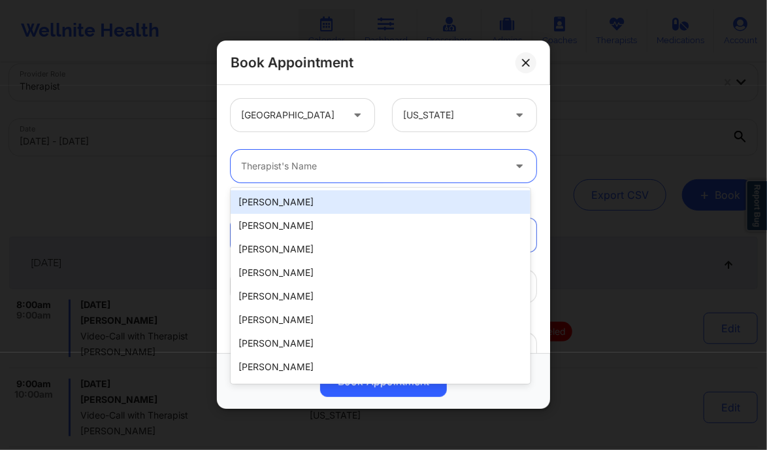
click at [338, 162] on div at bounding box center [372, 167] width 263 height 16
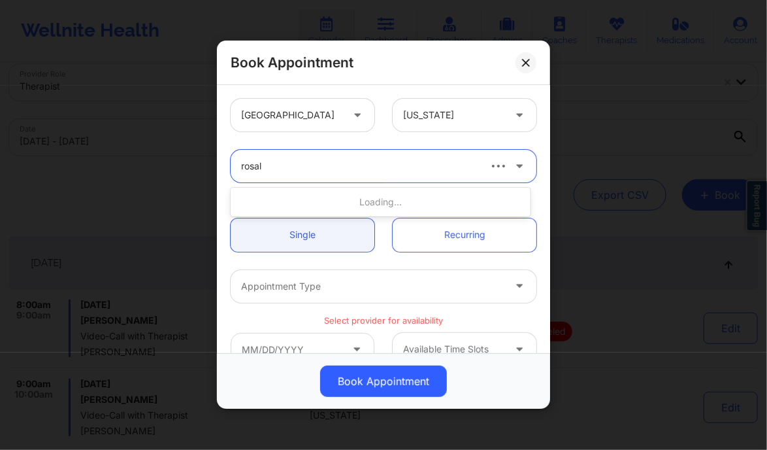
type input "rosalv"
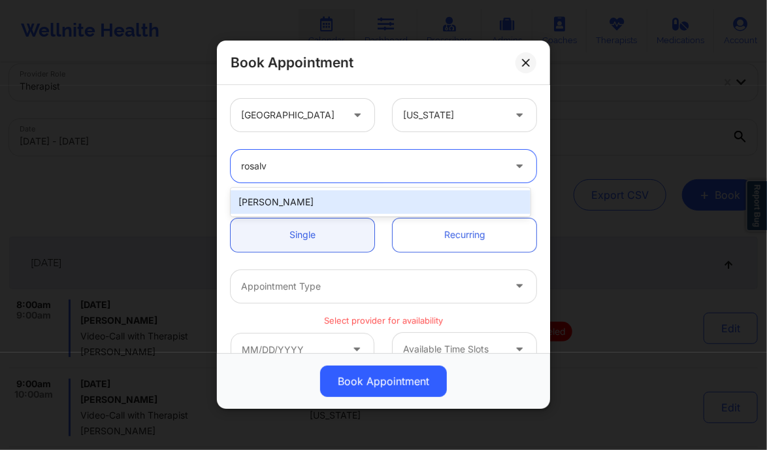
click at [293, 205] on div "[PERSON_NAME]" at bounding box center [380, 202] width 299 height 24
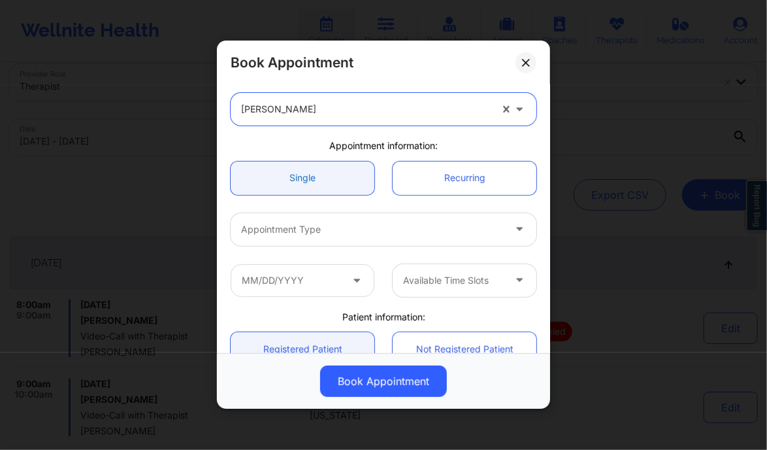
scroll to position [57, 0]
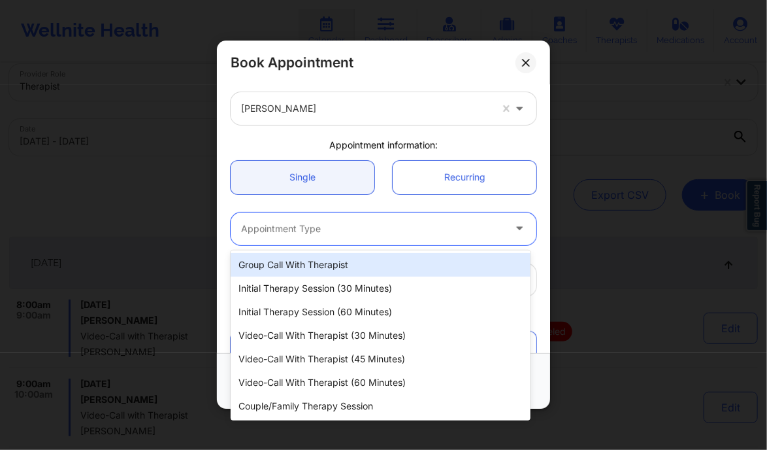
click at [321, 230] on div at bounding box center [372, 229] width 263 height 16
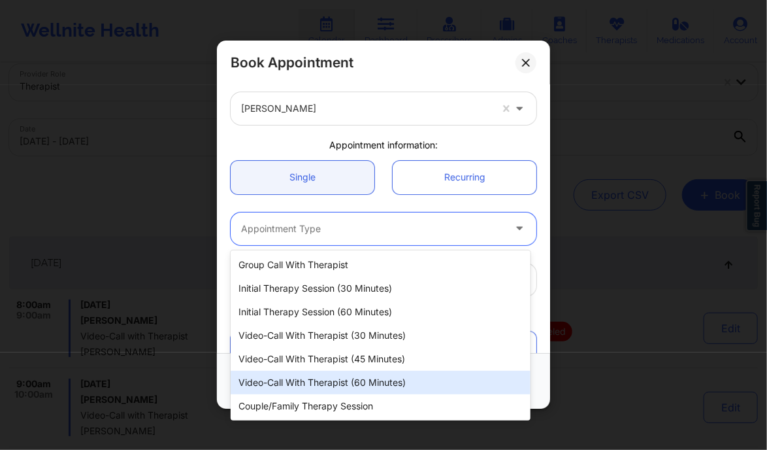
click at [359, 376] on div "Video-Call with Therapist (60 minutes)" at bounding box center [380, 382] width 299 height 24
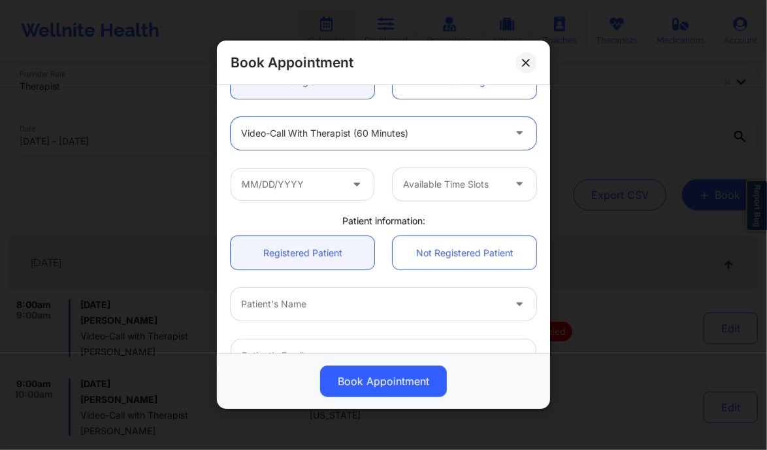
scroll to position [159, 0]
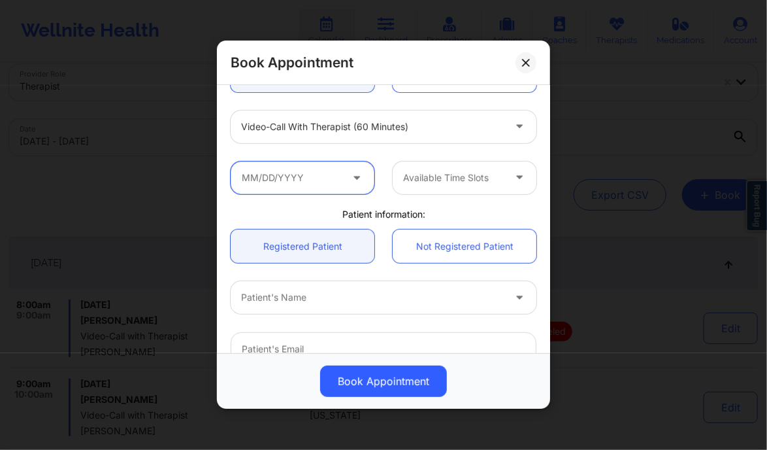
click at [321, 181] on input "text" at bounding box center [303, 177] width 144 height 33
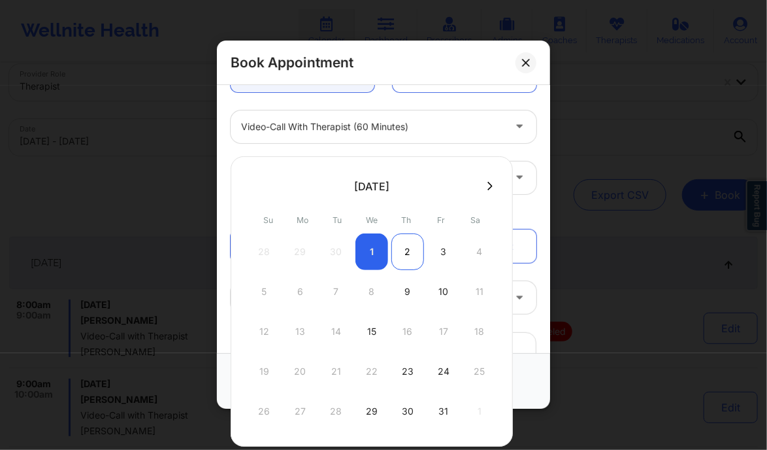
click at [405, 243] on div "2" at bounding box center [407, 251] width 33 height 37
type input "[DATE]"
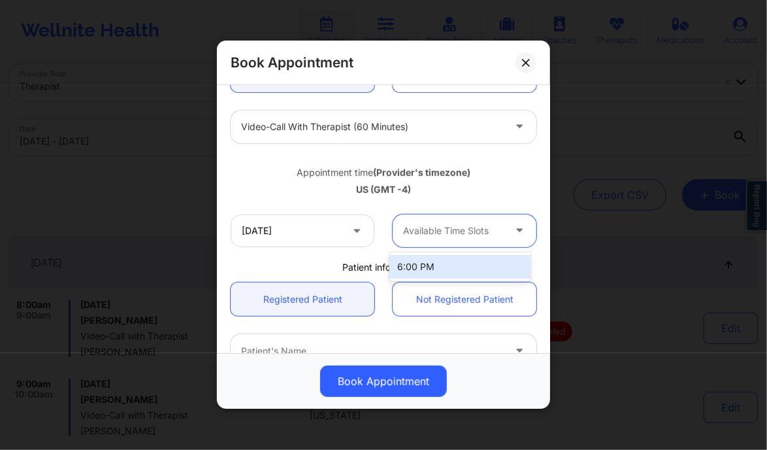
click at [431, 227] on div at bounding box center [453, 231] width 101 height 16
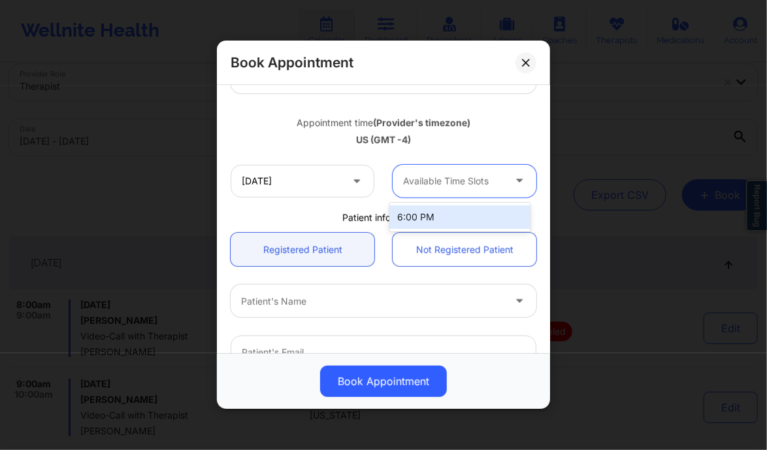
scroll to position [209, 0]
